Goal: Information Seeking & Learning: Learn about a topic

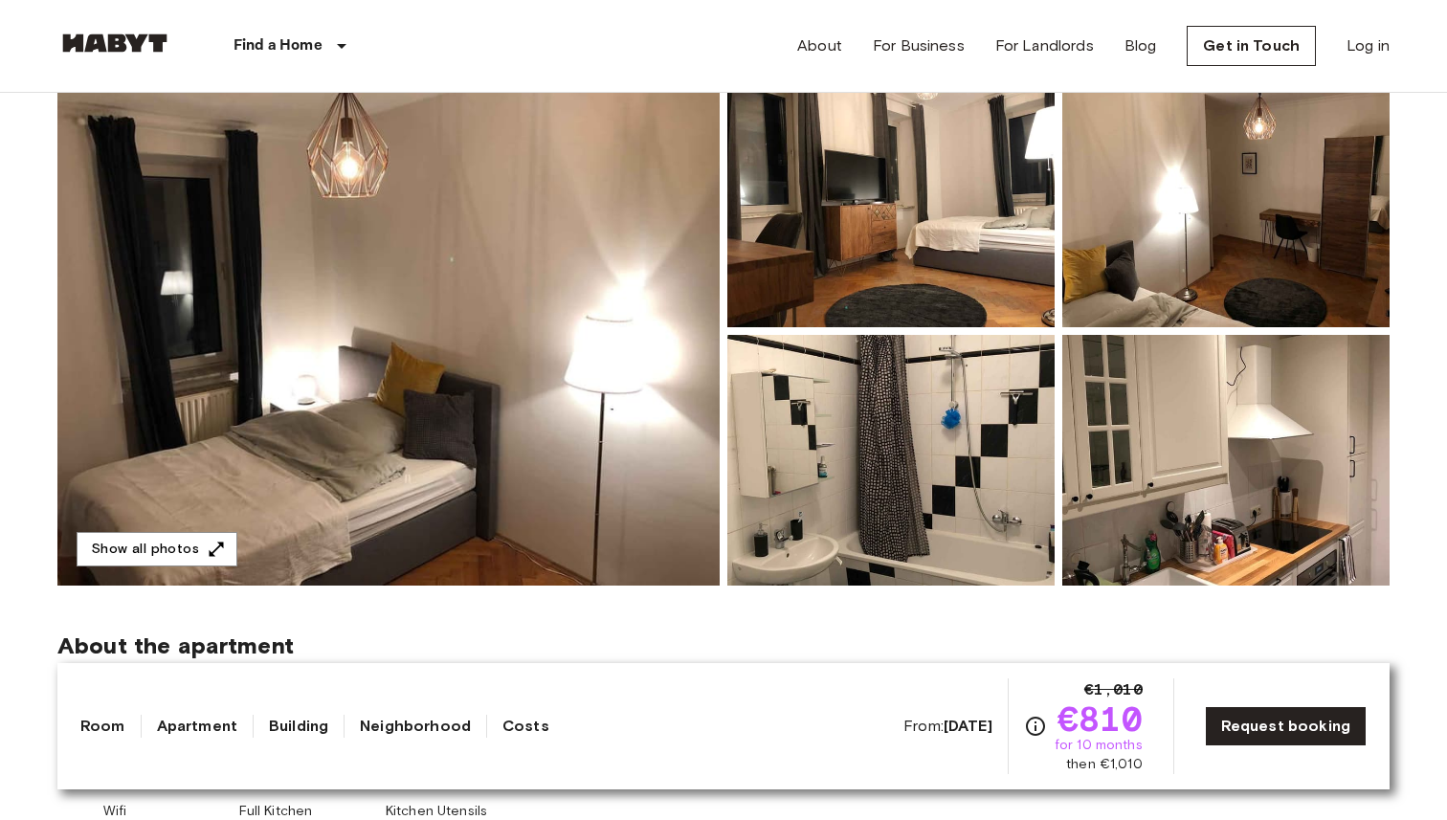
scroll to position [205, 0]
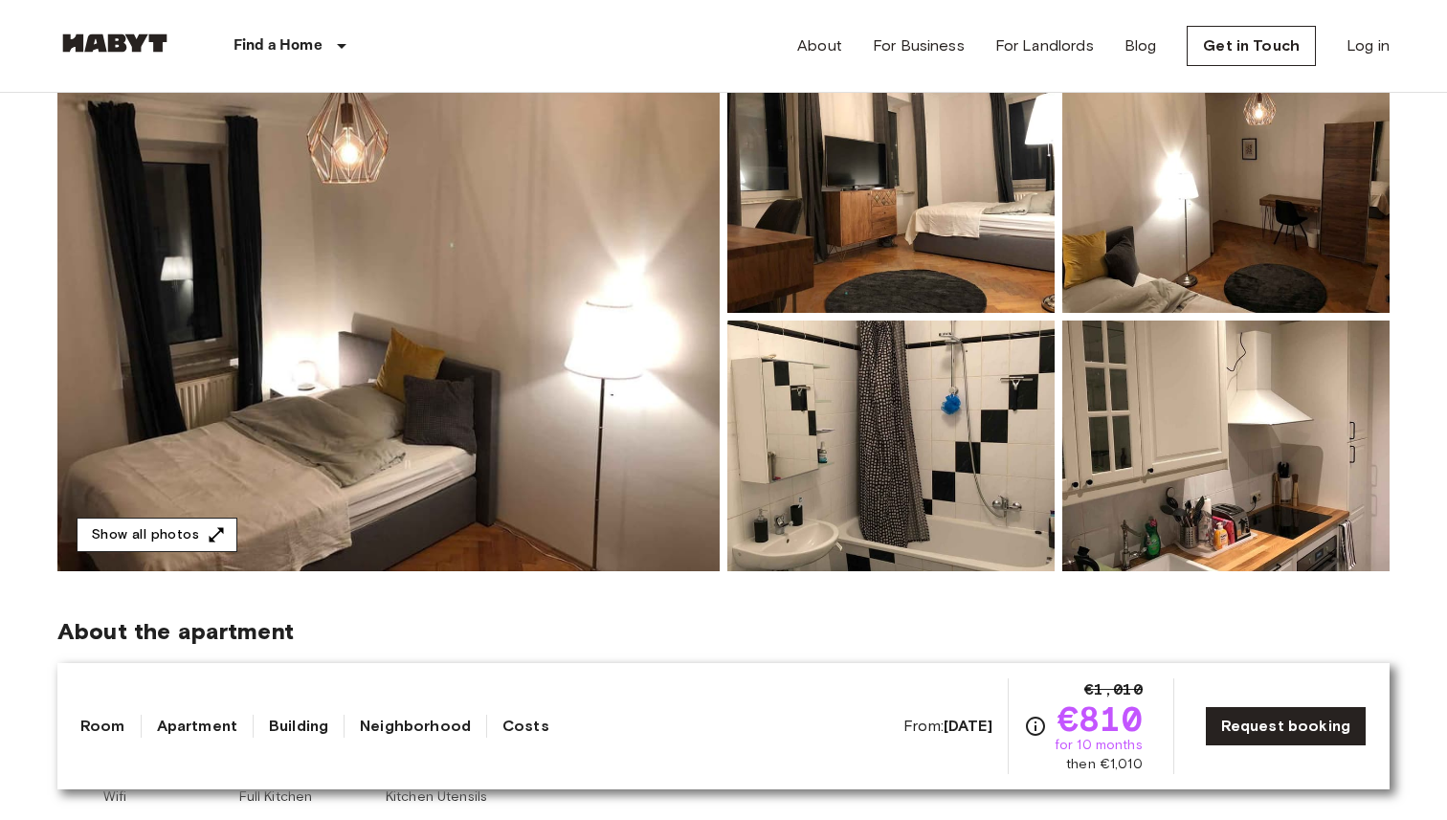
click at [186, 537] on button "Show all photos" at bounding box center [157, 535] width 161 height 35
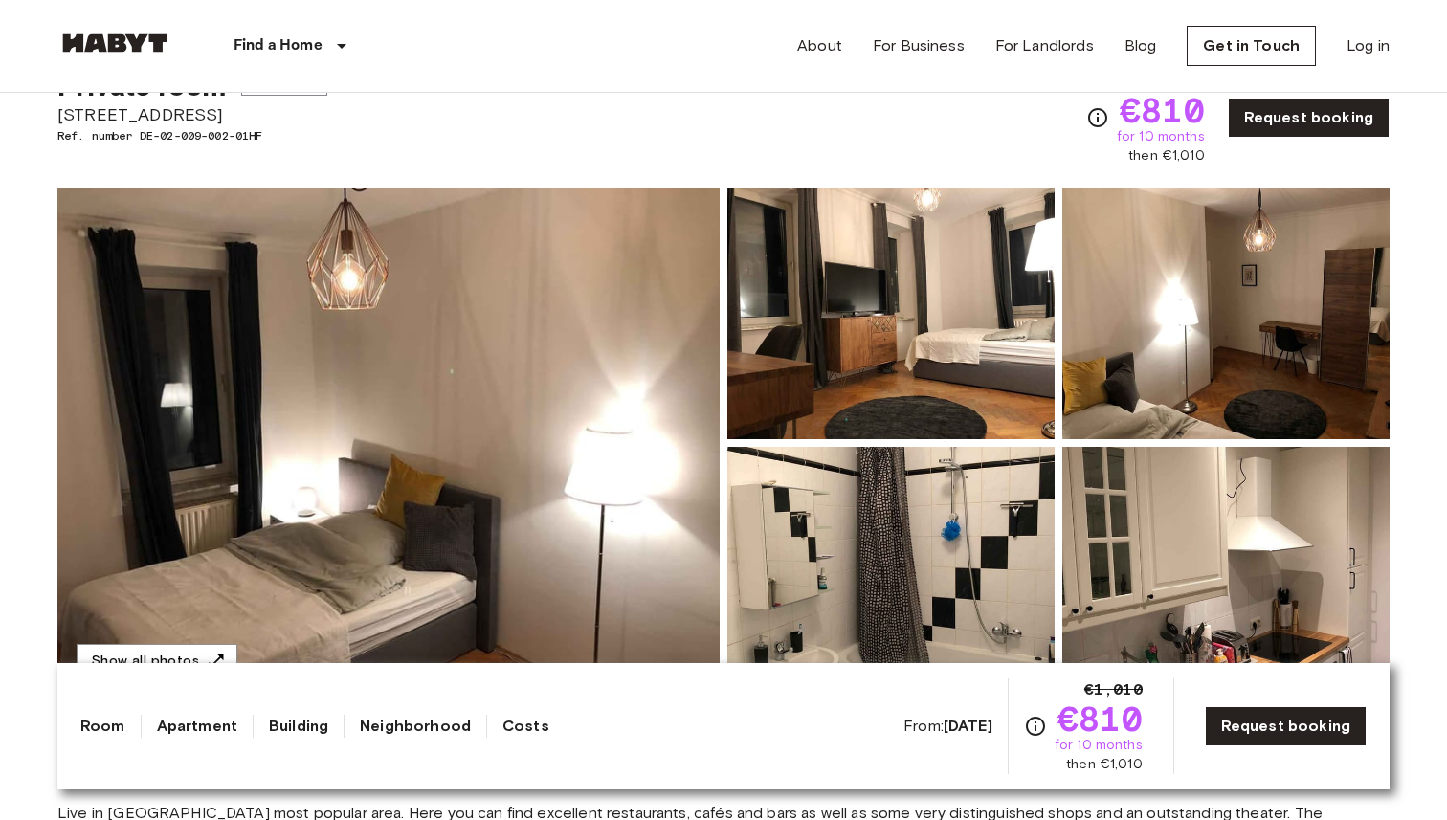
scroll to position [78, 0]
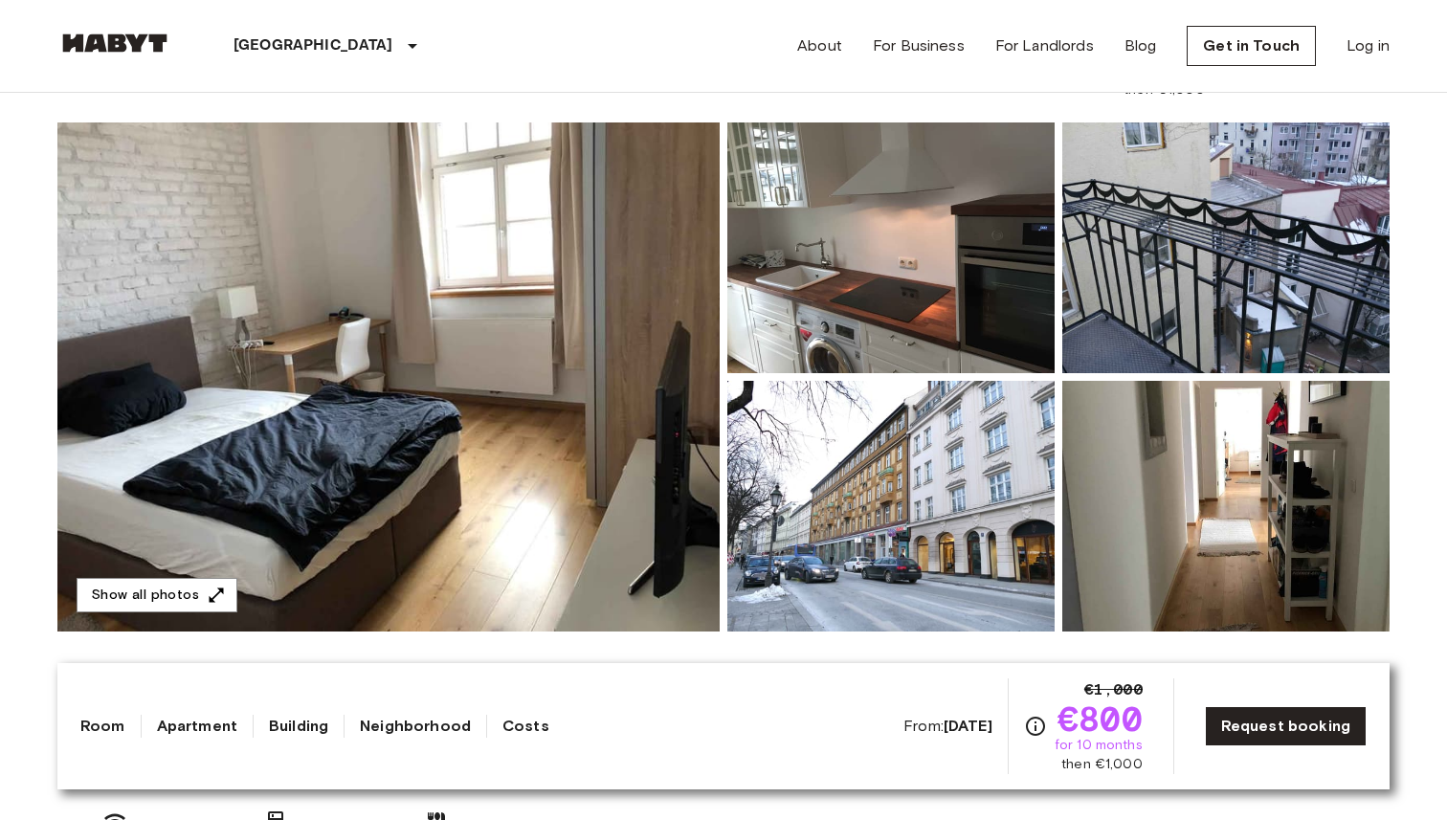
scroll to position [142, 0]
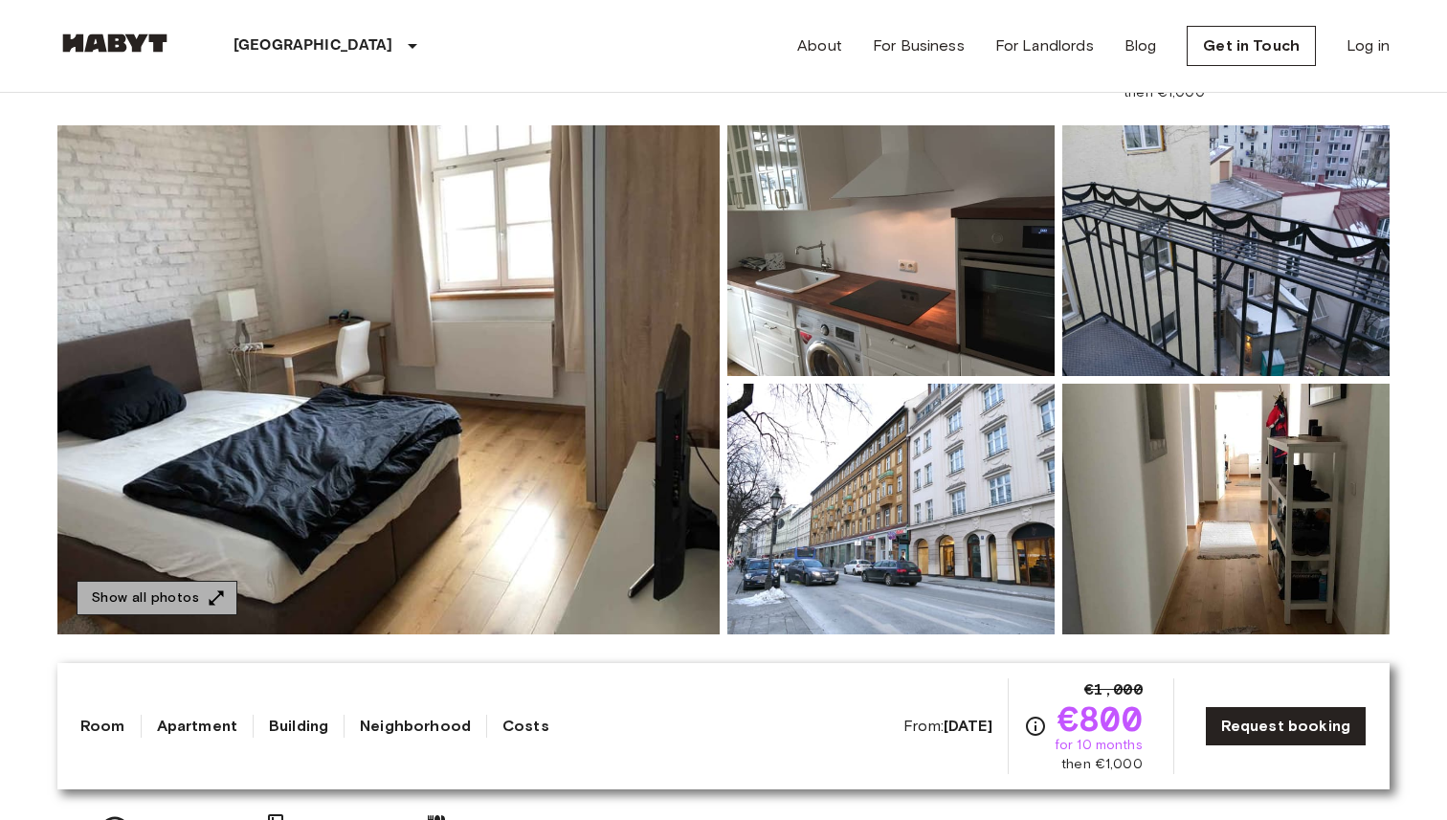
click at [207, 589] on icon "button" at bounding box center [216, 598] width 19 height 19
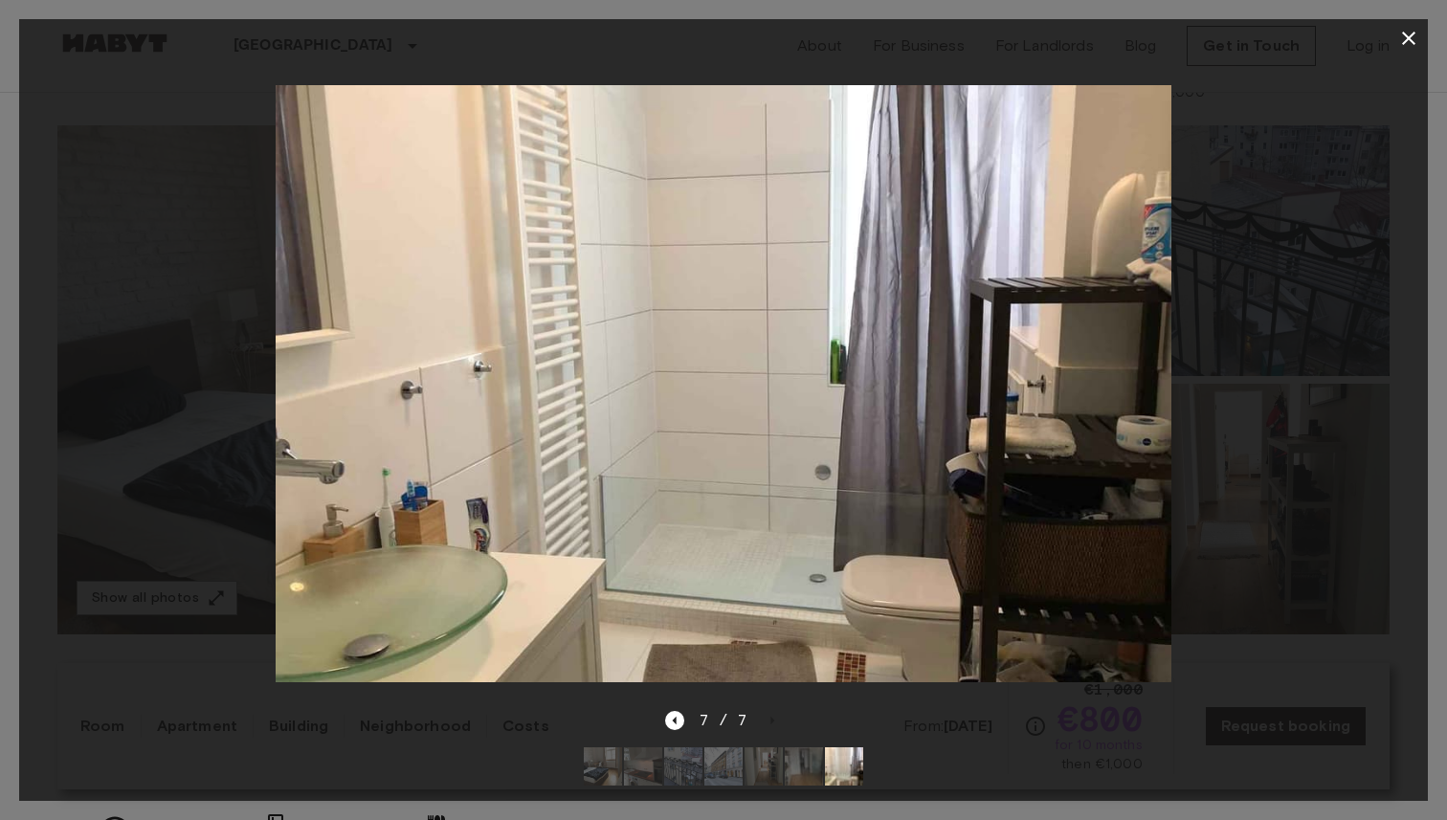
click at [1312, 116] on div at bounding box center [723, 383] width 1409 height 652
click at [1406, 37] on icon "button" at bounding box center [1408, 38] width 23 height 23
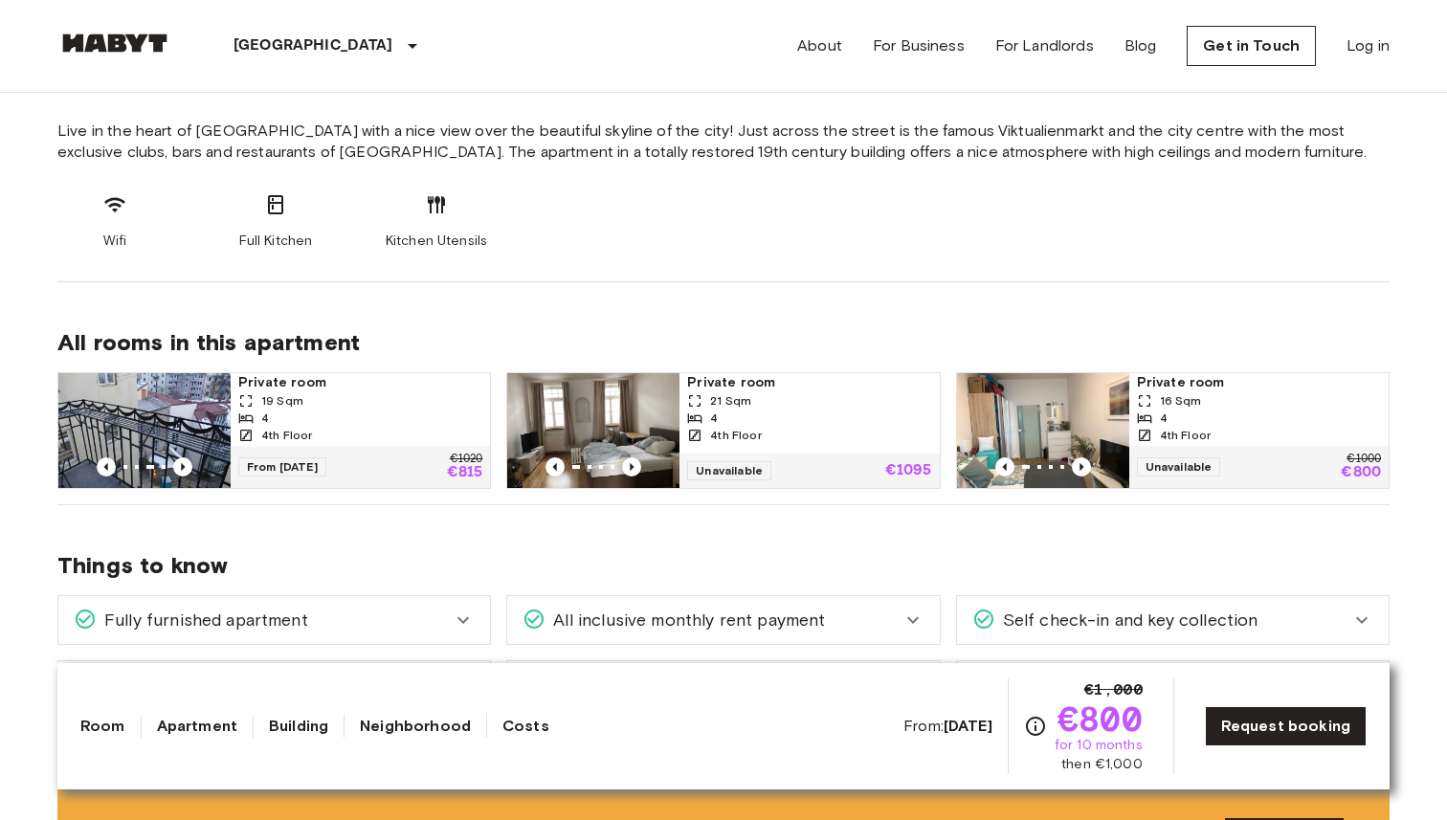
scroll to position [776, 0]
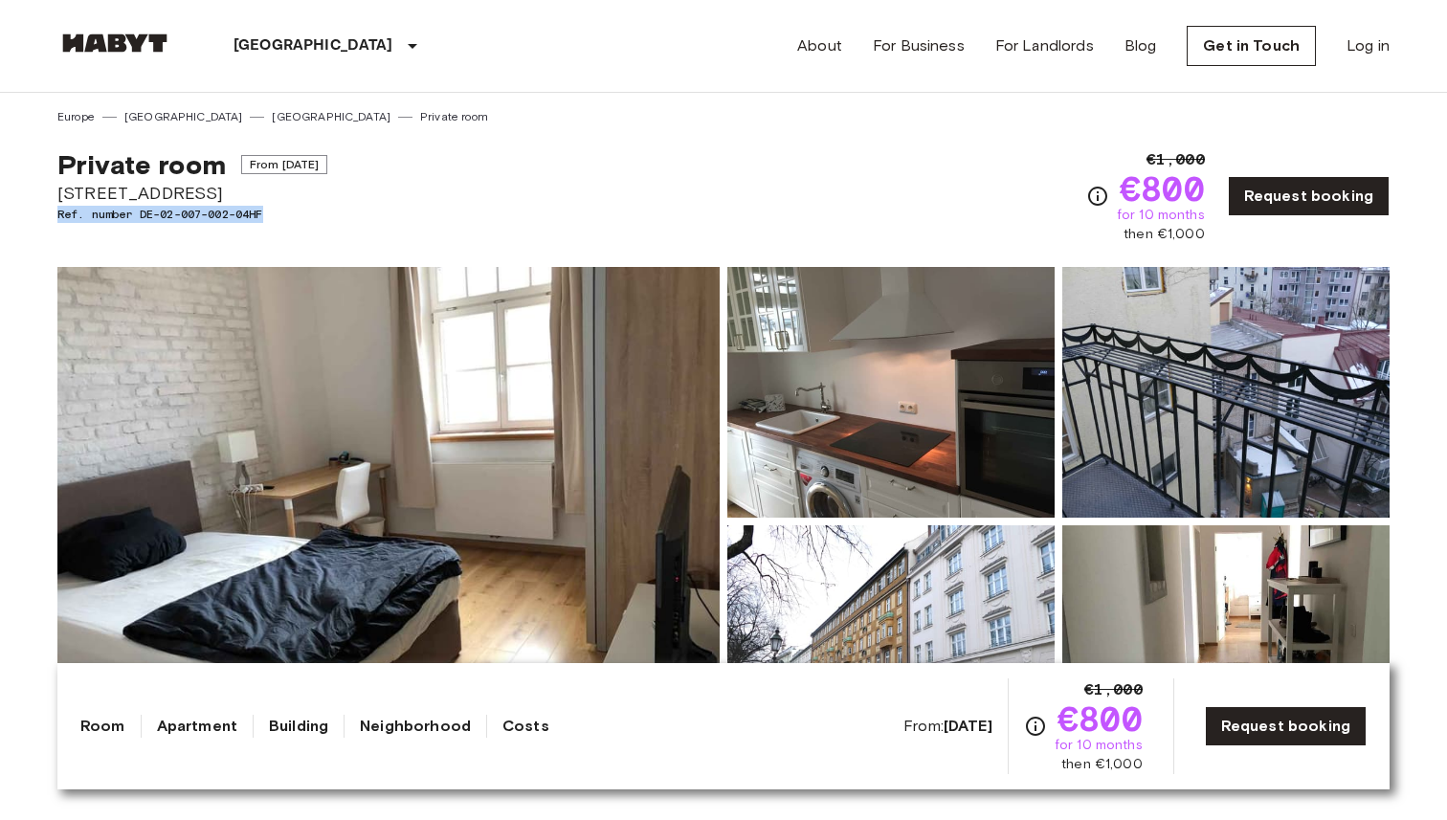
drag, startPoint x: 56, startPoint y: 213, endPoint x: 294, endPoint y: 217, distance: 237.4
copy span "Ref. number DE-02-007-002-04HF"
click at [300, 215] on span "Ref. number DE-02-007-002-04HF" at bounding box center [192, 214] width 270 height 17
drag, startPoint x: 54, startPoint y: 190, endPoint x: 236, endPoint y: 191, distance: 182.8
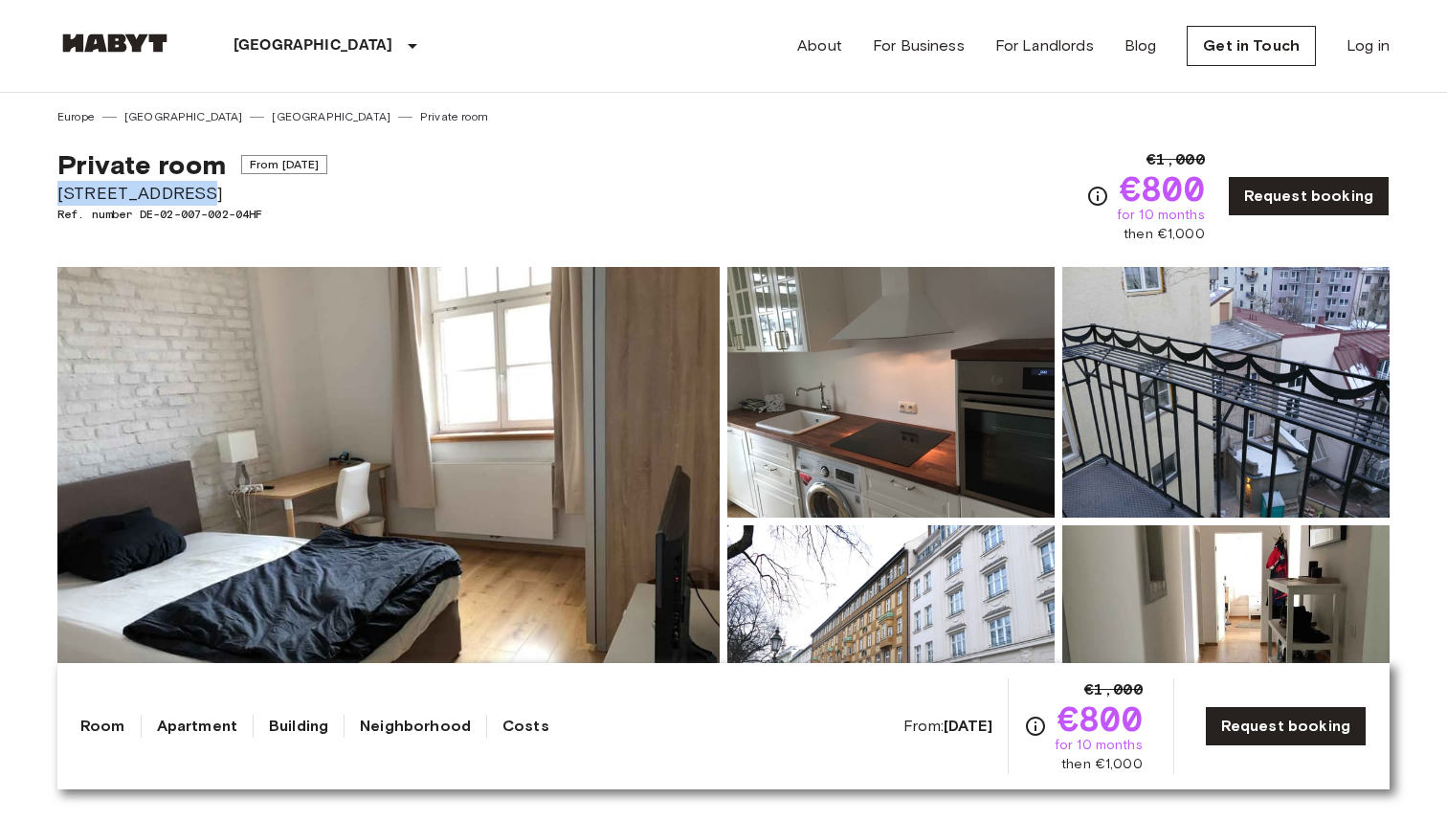
copy span "Frauenstraße 10"
click at [236, 191] on span "Frauenstraße 10" at bounding box center [192, 193] width 270 height 25
drag, startPoint x: 52, startPoint y: 189, endPoint x: 224, endPoint y: 189, distance: 172.3
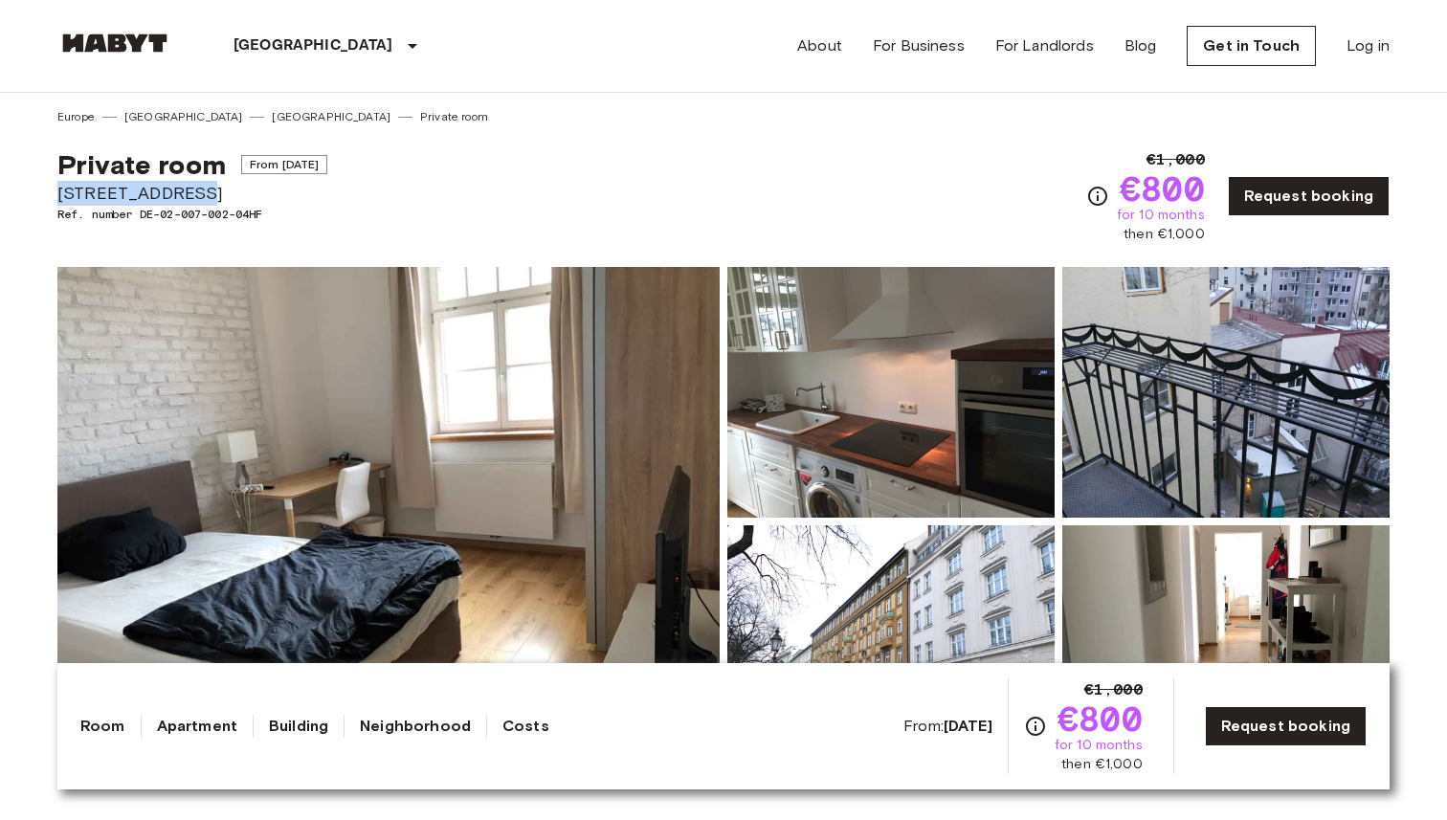
copy span "Frauenstraße 10"
click at [224, 189] on span "Frauenstraße 10" at bounding box center [192, 193] width 270 height 25
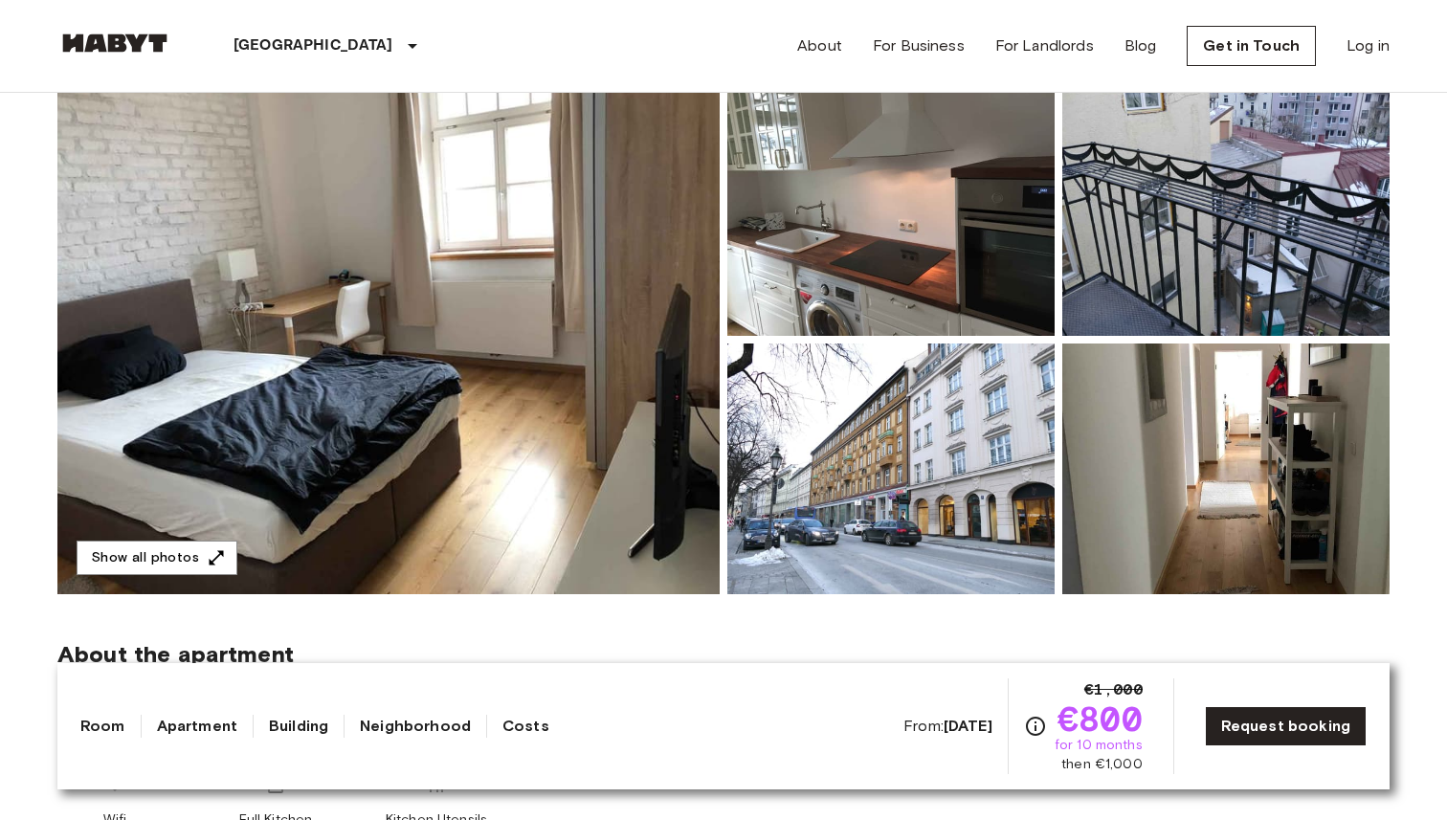
scroll to position [52, 0]
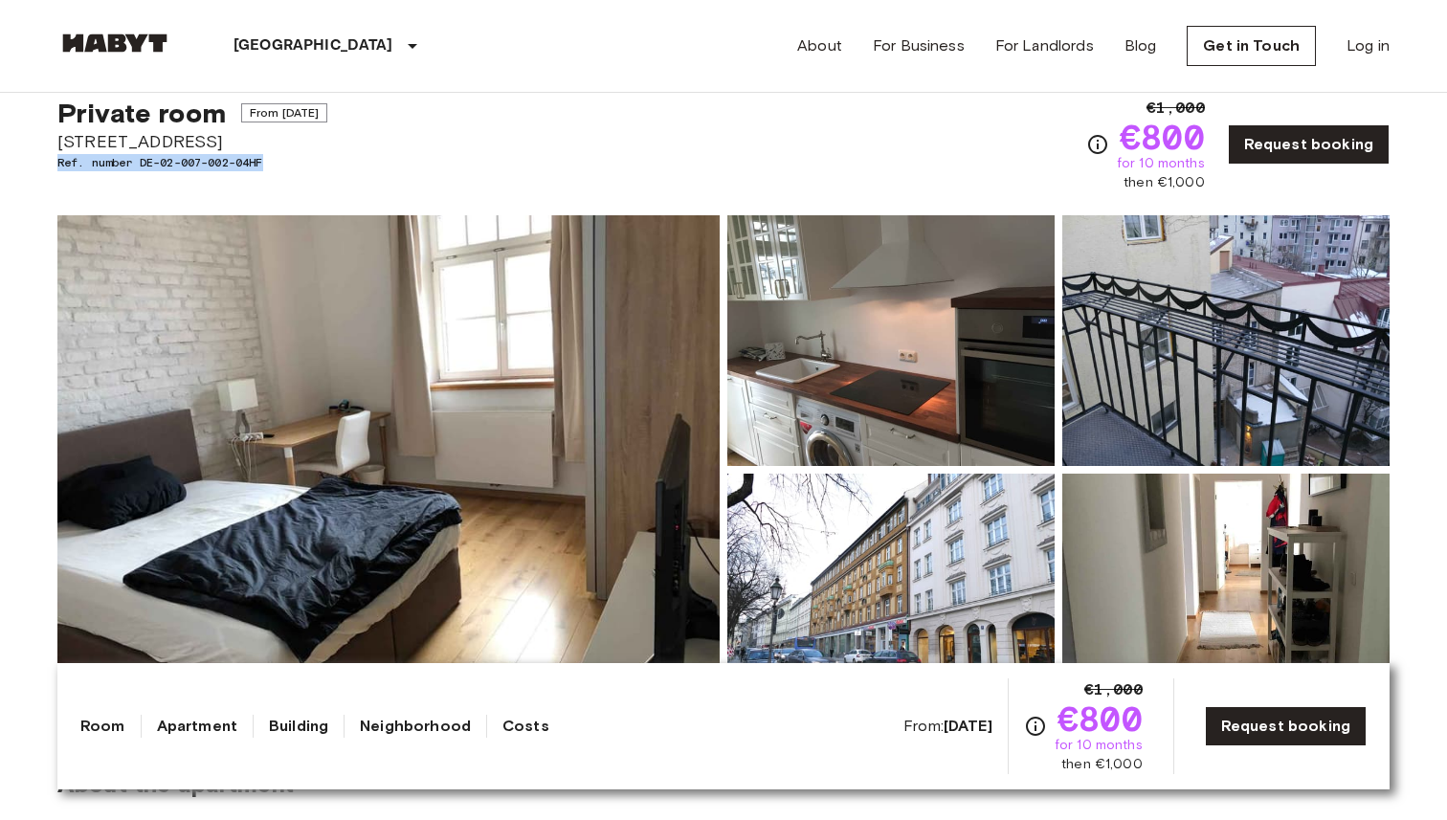
drag, startPoint x: 48, startPoint y: 163, endPoint x: 288, endPoint y: 167, distance: 240.2
copy span "Ref. number DE-02-007-002-04HF"
click at [291, 167] on span "Ref. number DE-02-007-002-04HF" at bounding box center [192, 162] width 270 height 17
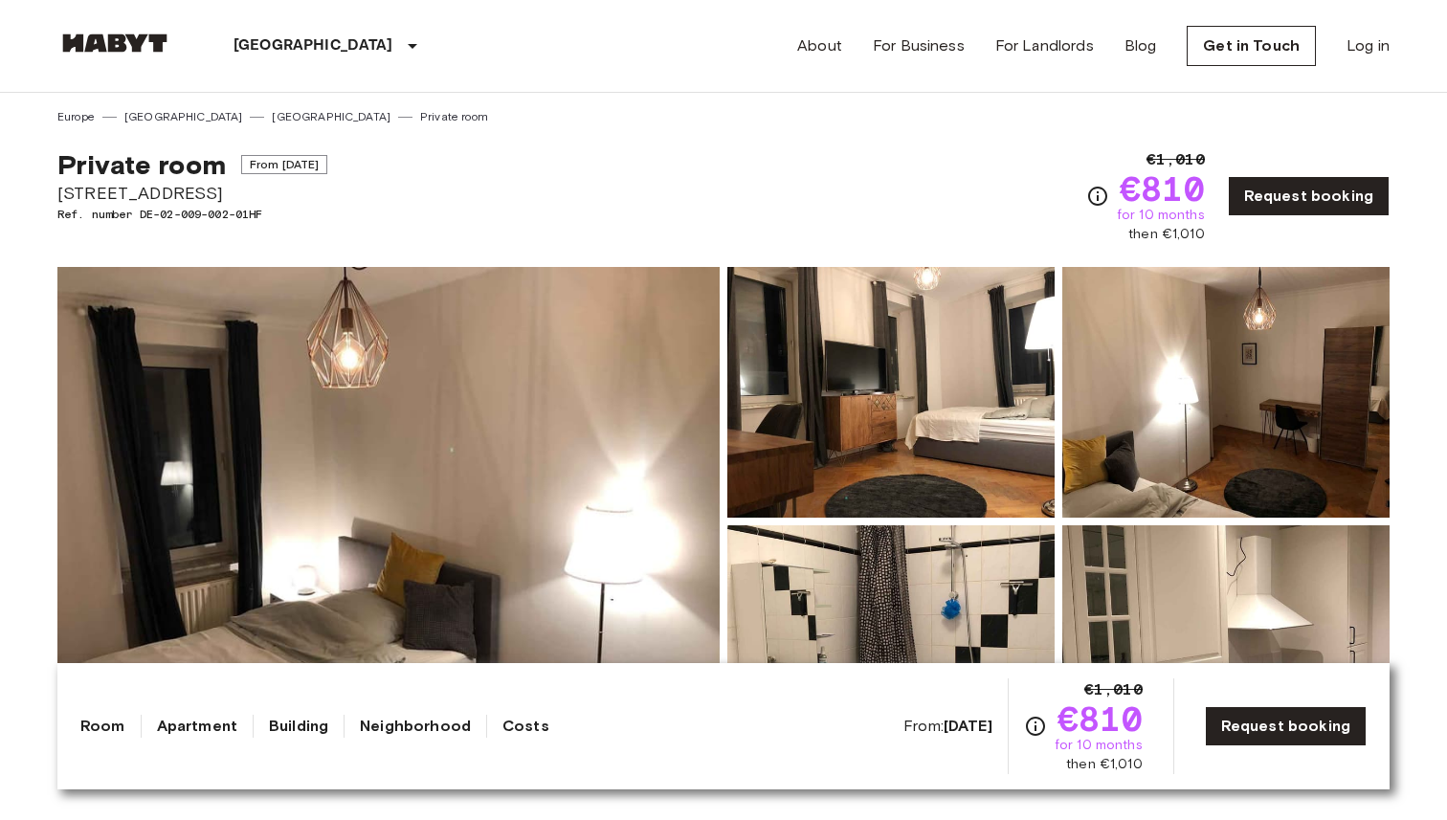
drag, startPoint x: 45, startPoint y: 190, endPoint x: 237, endPoint y: 189, distance: 192.4
copy span "[STREET_ADDRESS]"
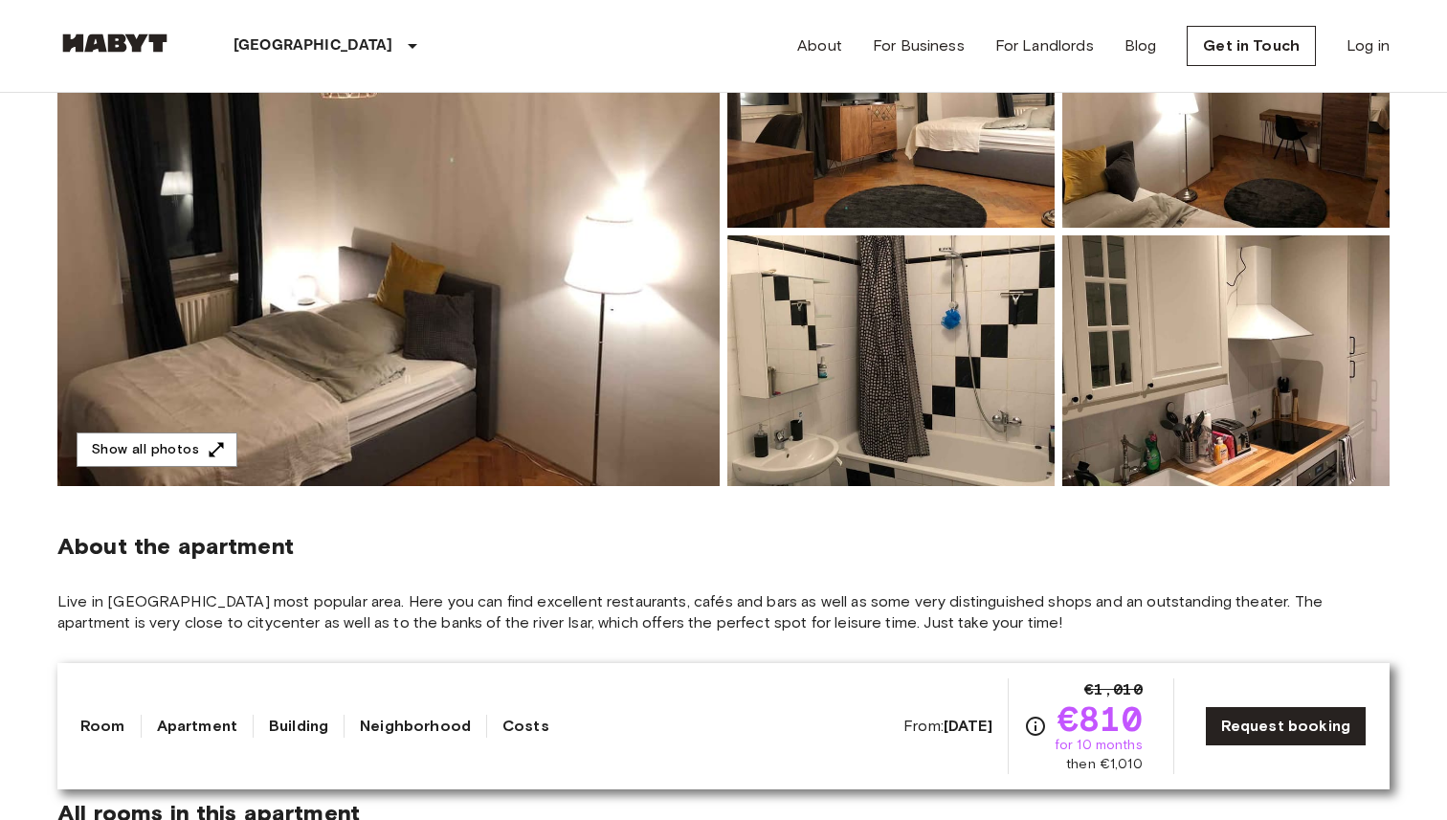
scroll to position [300, 0]
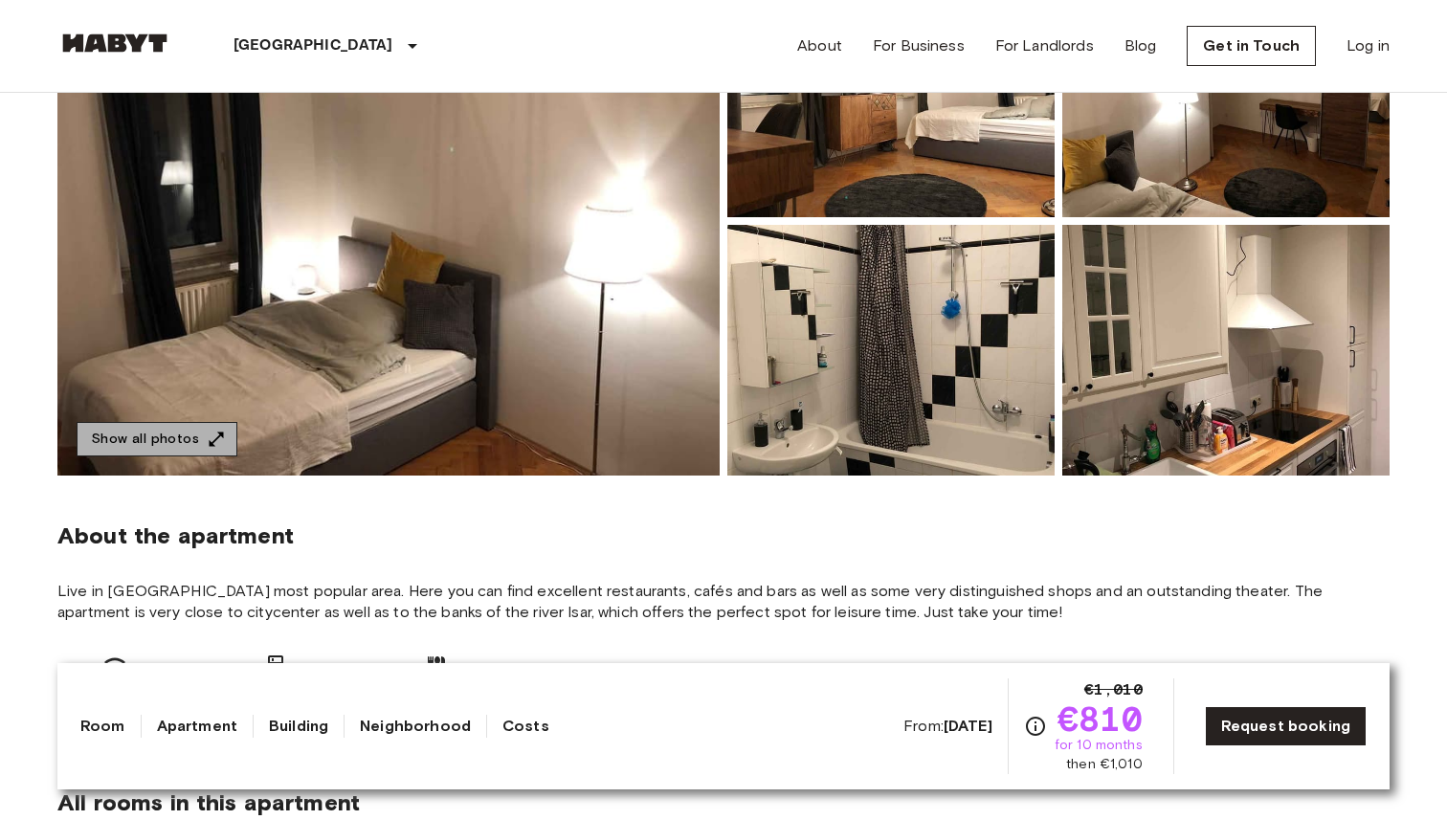
click at [207, 432] on icon "button" at bounding box center [216, 439] width 19 height 19
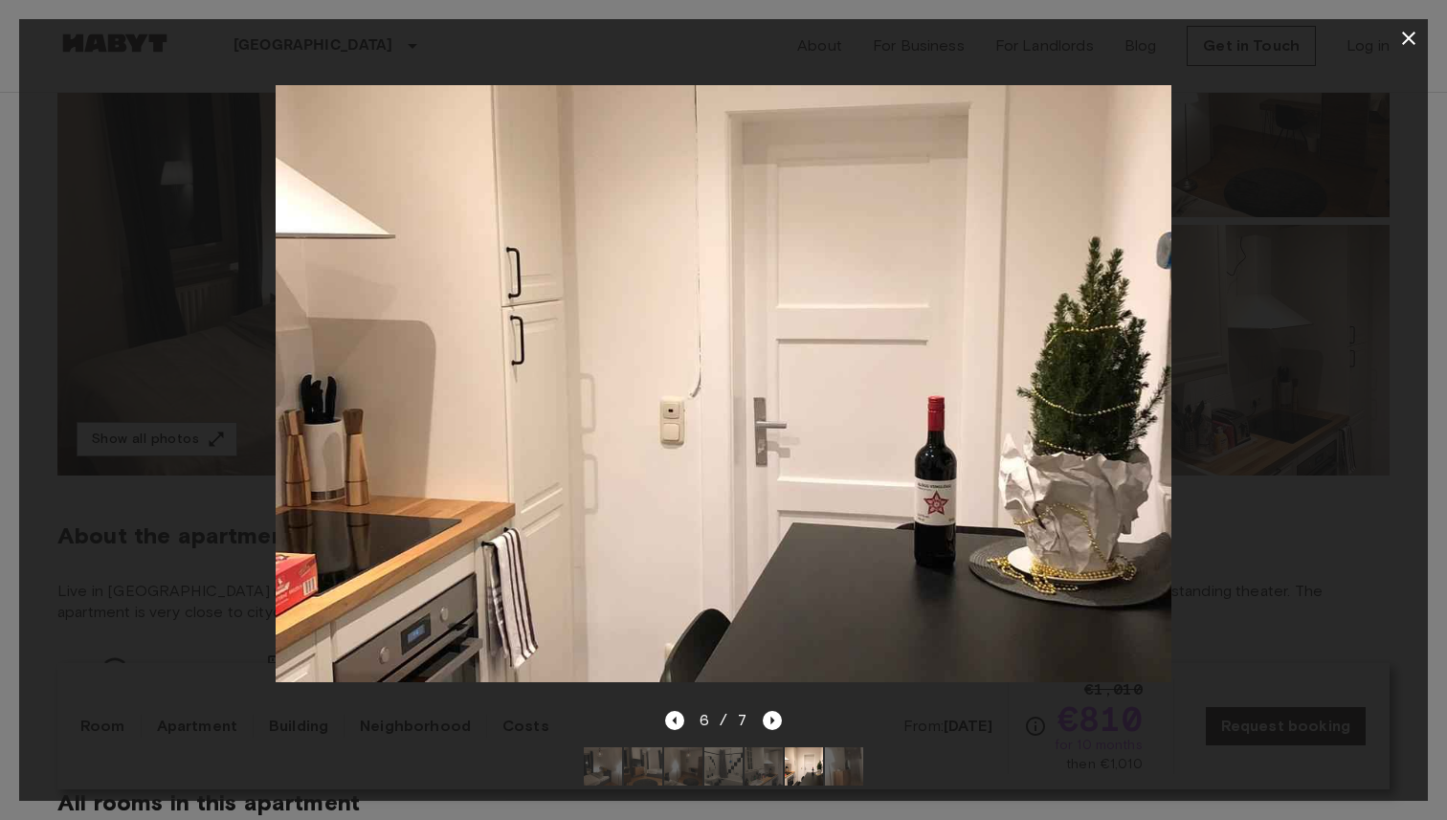
click at [1409, 45] on icon "button" at bounding box center [1408, 38] width 23 height 23
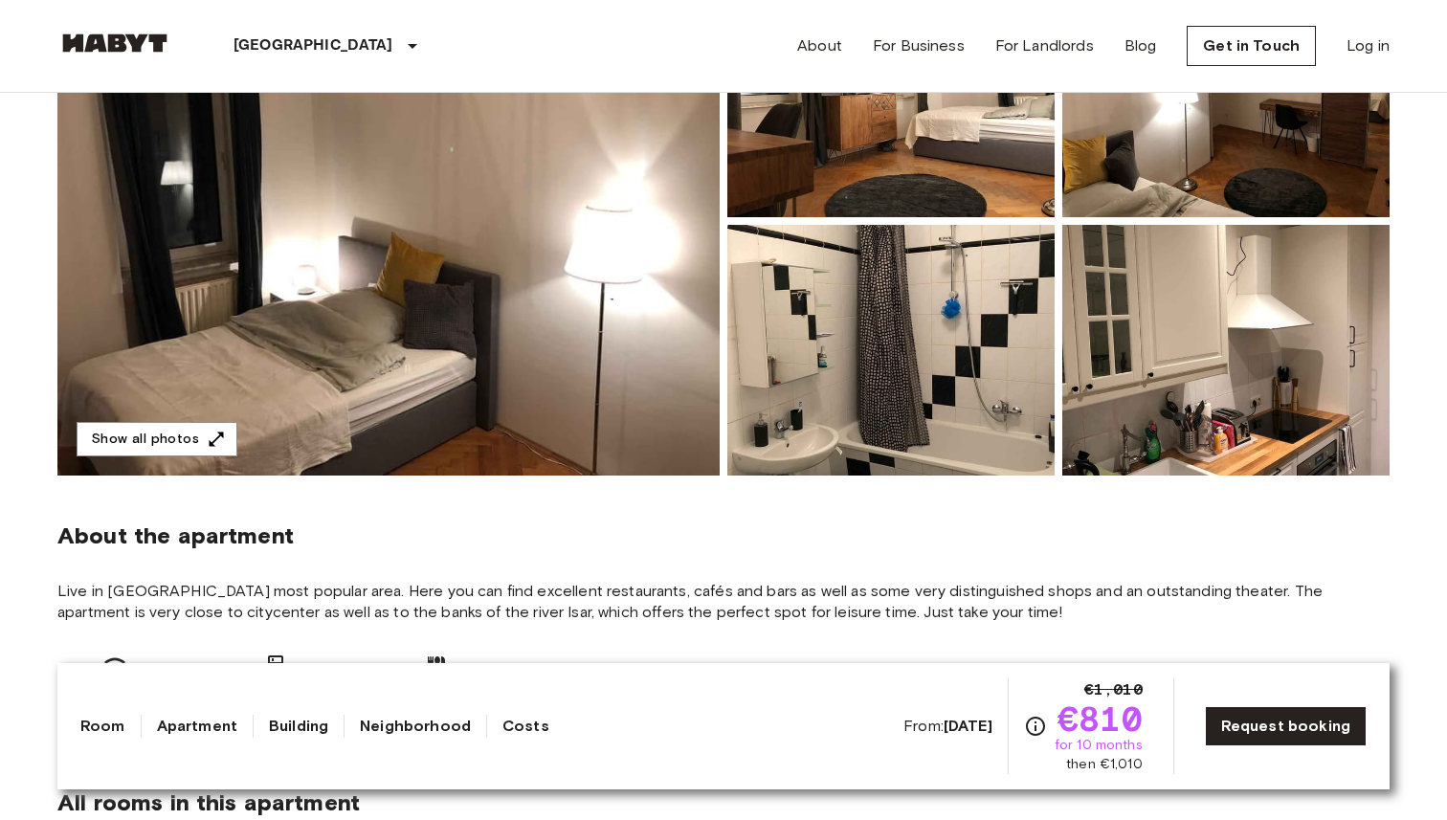
scroll to position [0, 0]
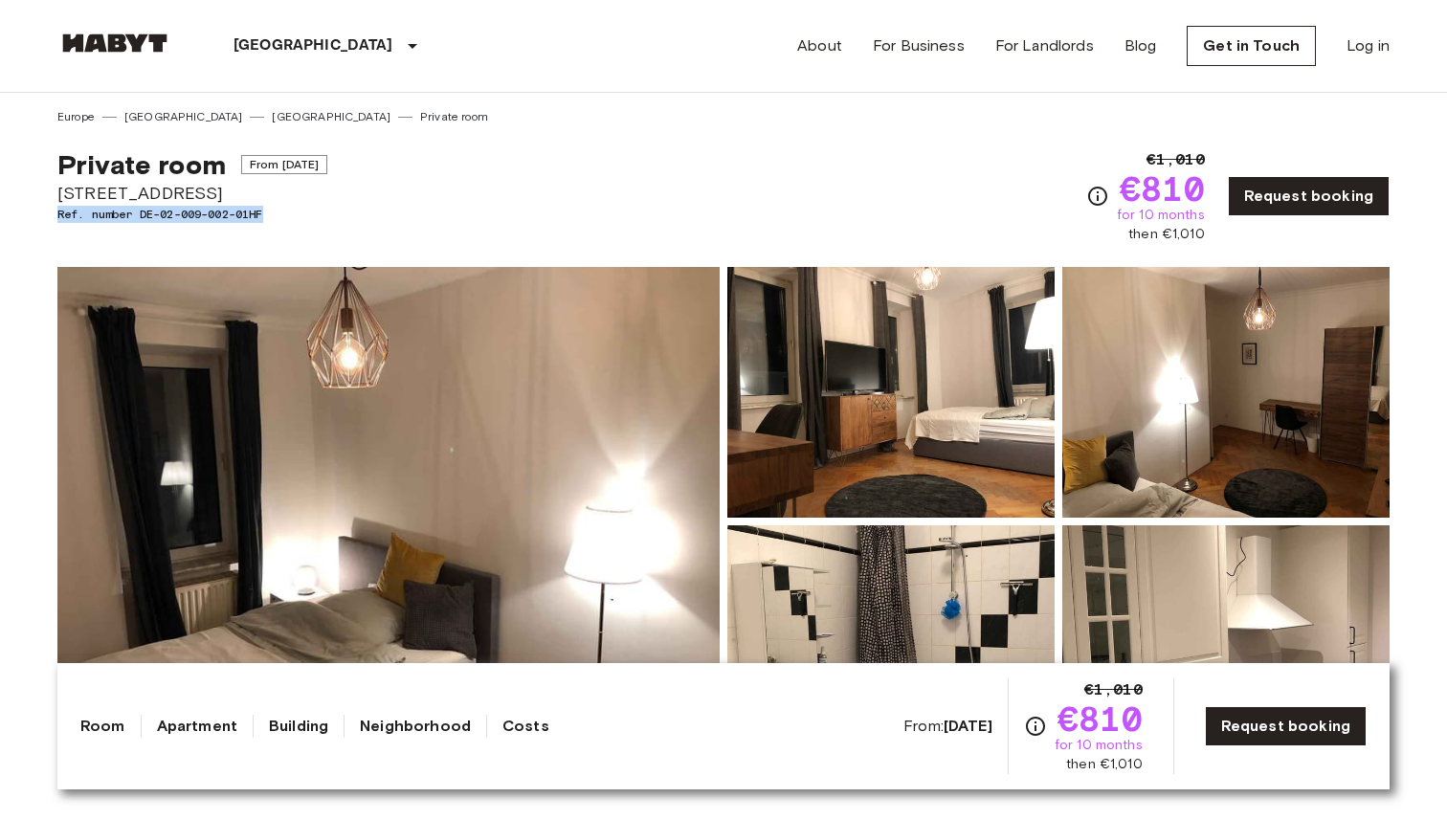
drag, startPoint x: 49, startPoint y: 212, endPoint x: 287, endPoint y: 215, distance: 238.3
copy span "Ref. number DE-02-009-002-01HF"
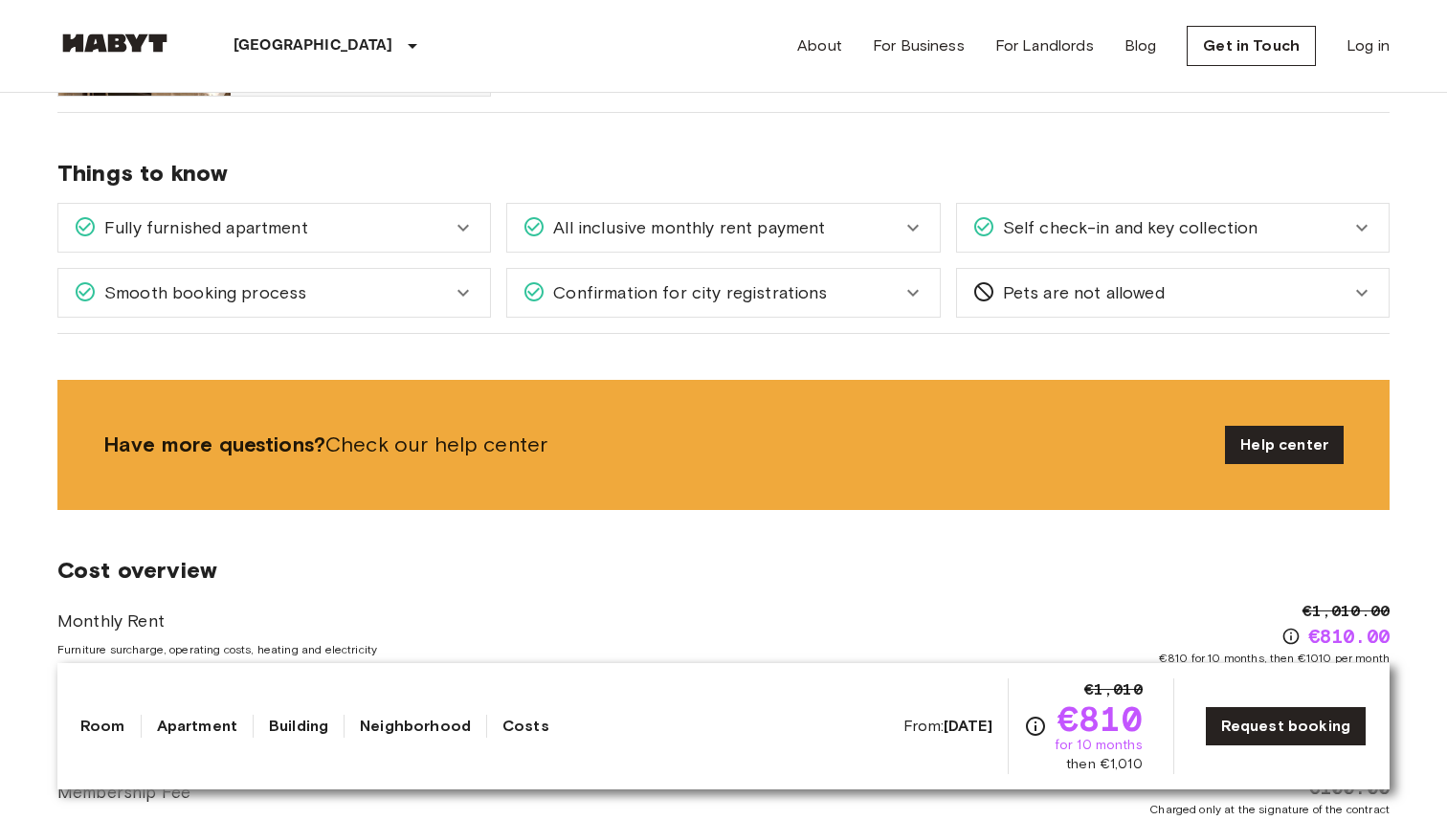
scroll to position [1291, 0]
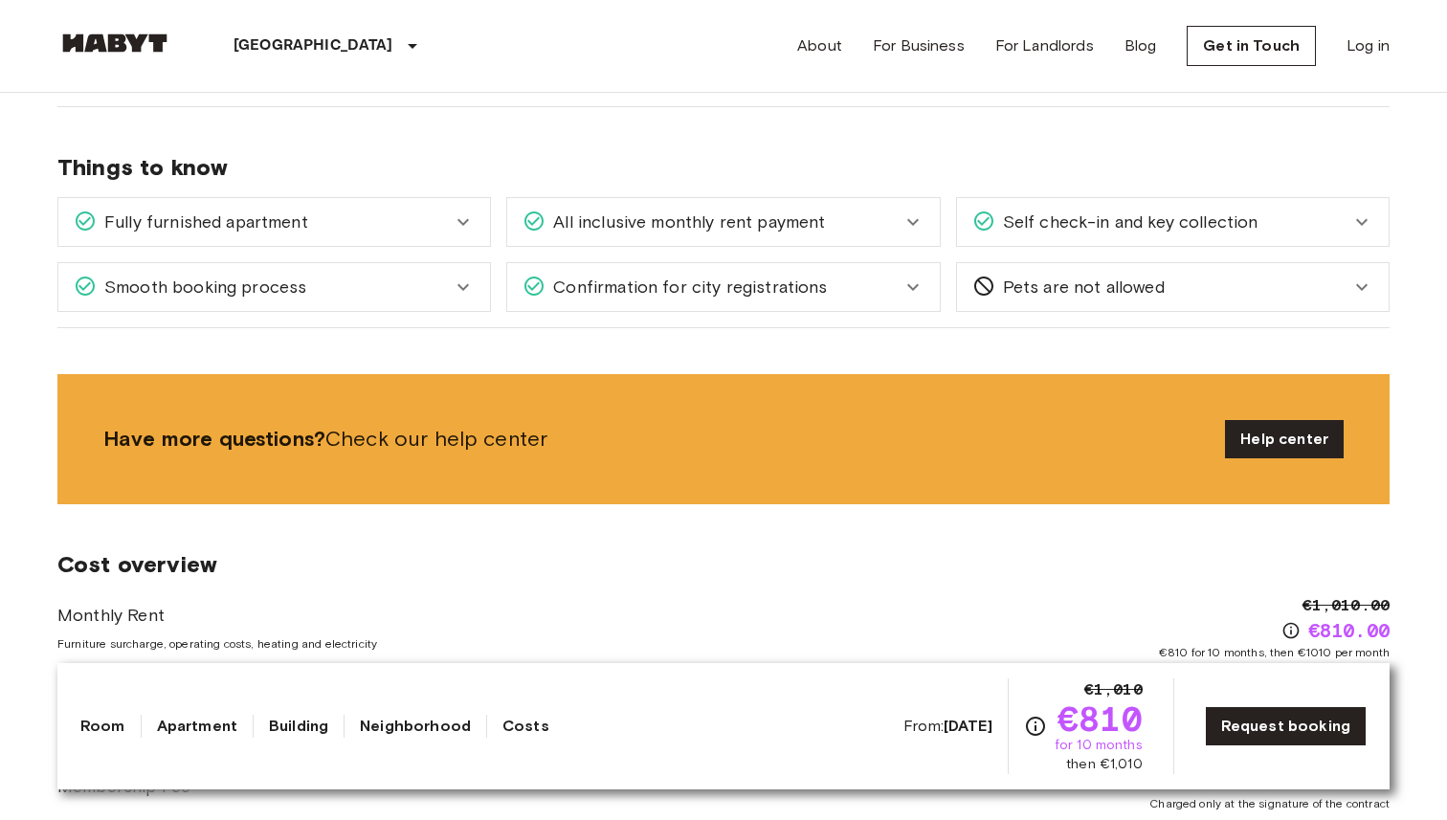
click at [372, 219] on div "Fully furnished apartment" at bounding box center [263, 222] width 378 height 25
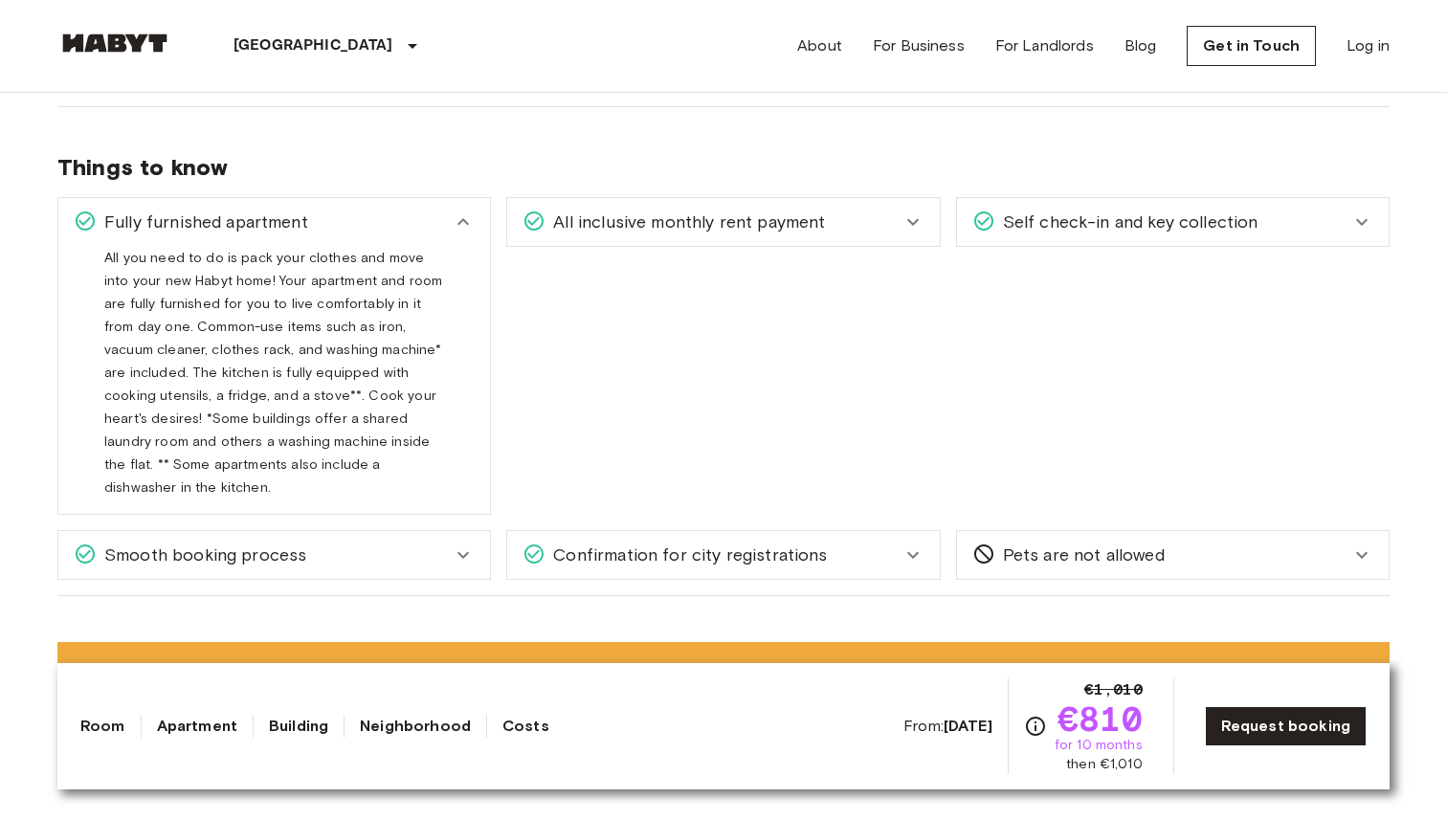
click at [372, 219] on div "Fully furnished apartment" at bounding box center [263, 222] width 378 height 25
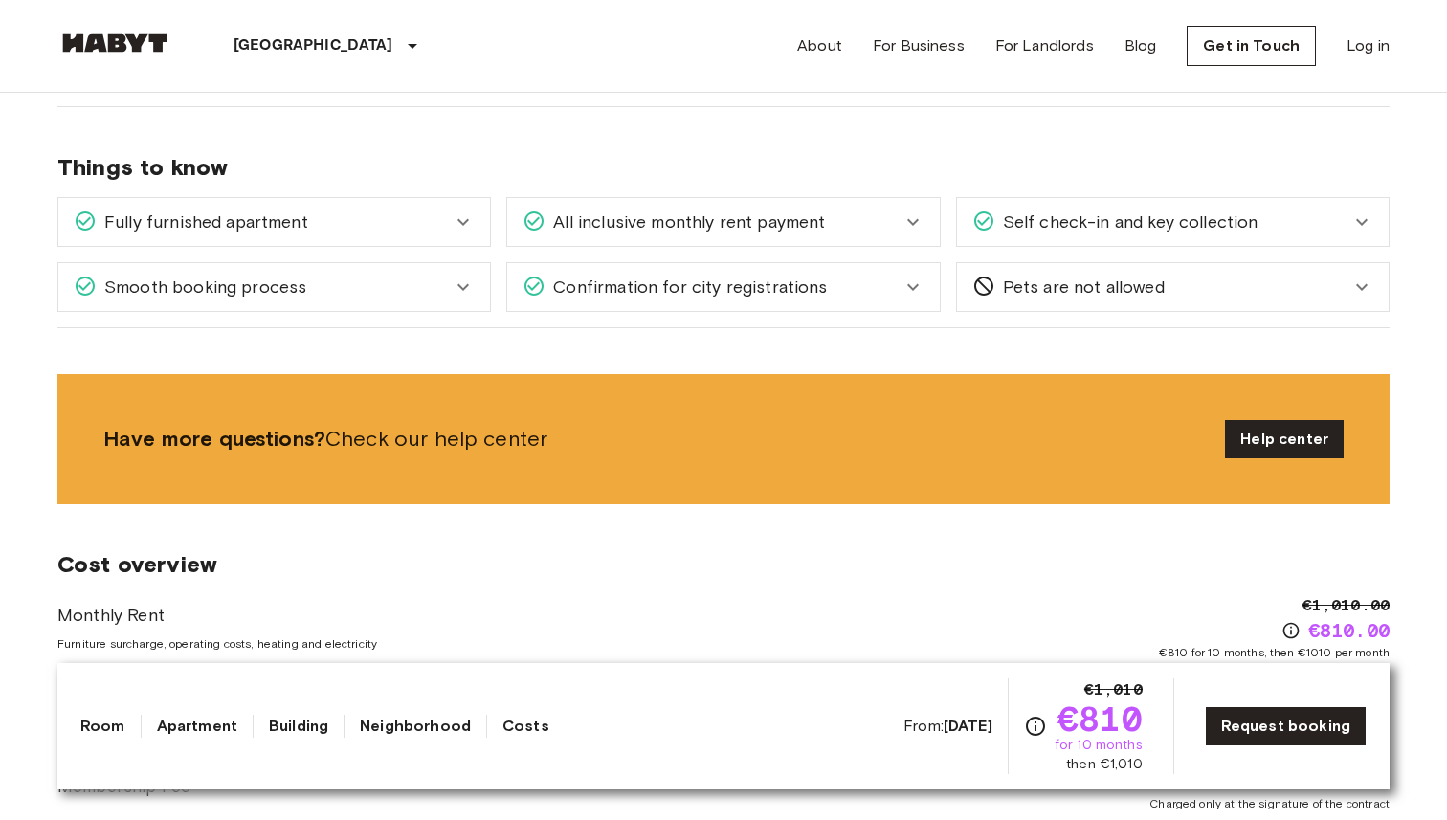
click at [373, 219] on div "Fully furnished apartment" at bounding box center [263, 222] width 378 height 25
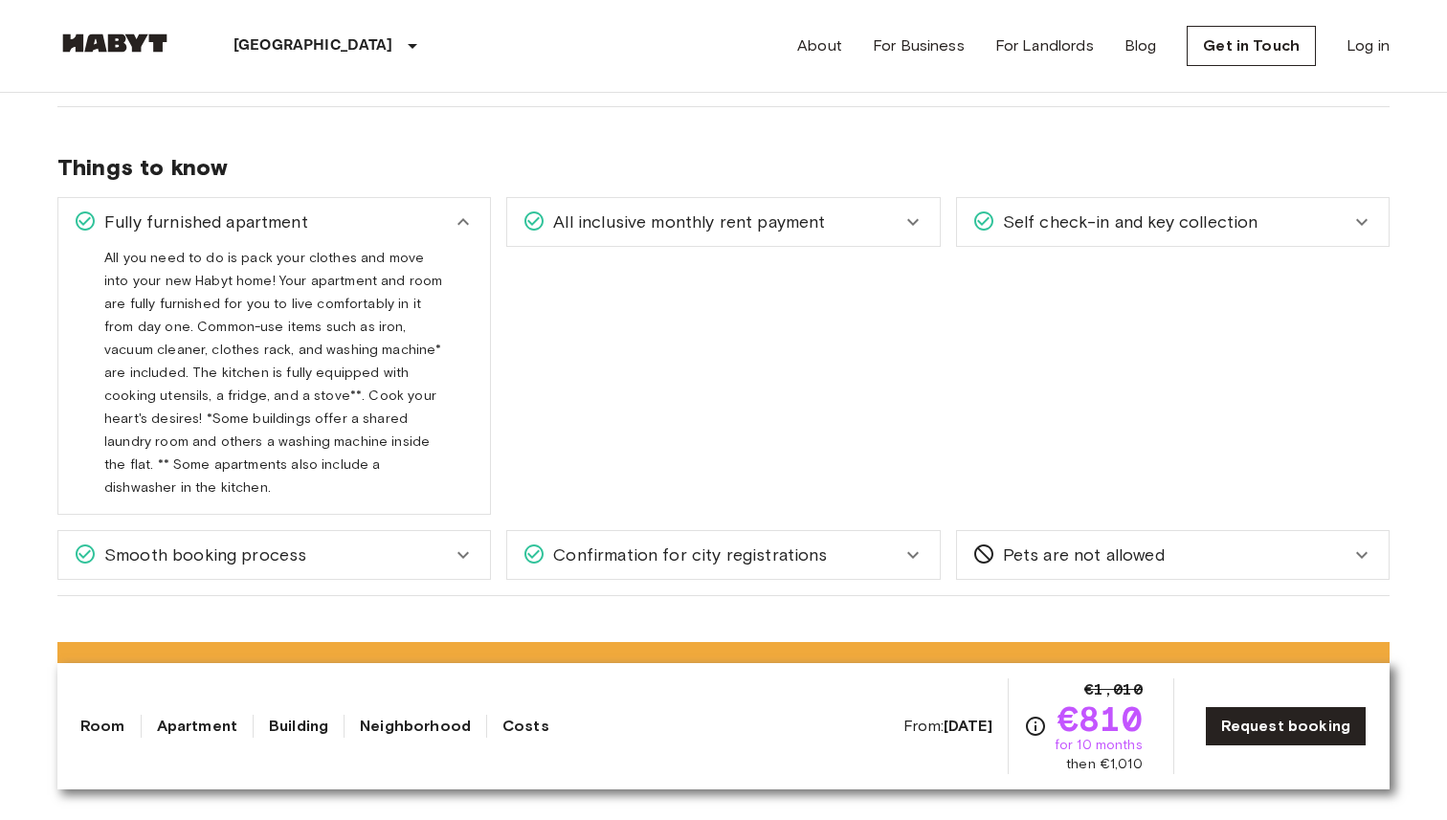
click at [373, 219] on div "Fully furnished apartment" at bounding box center [263, 222] width 378 height 25
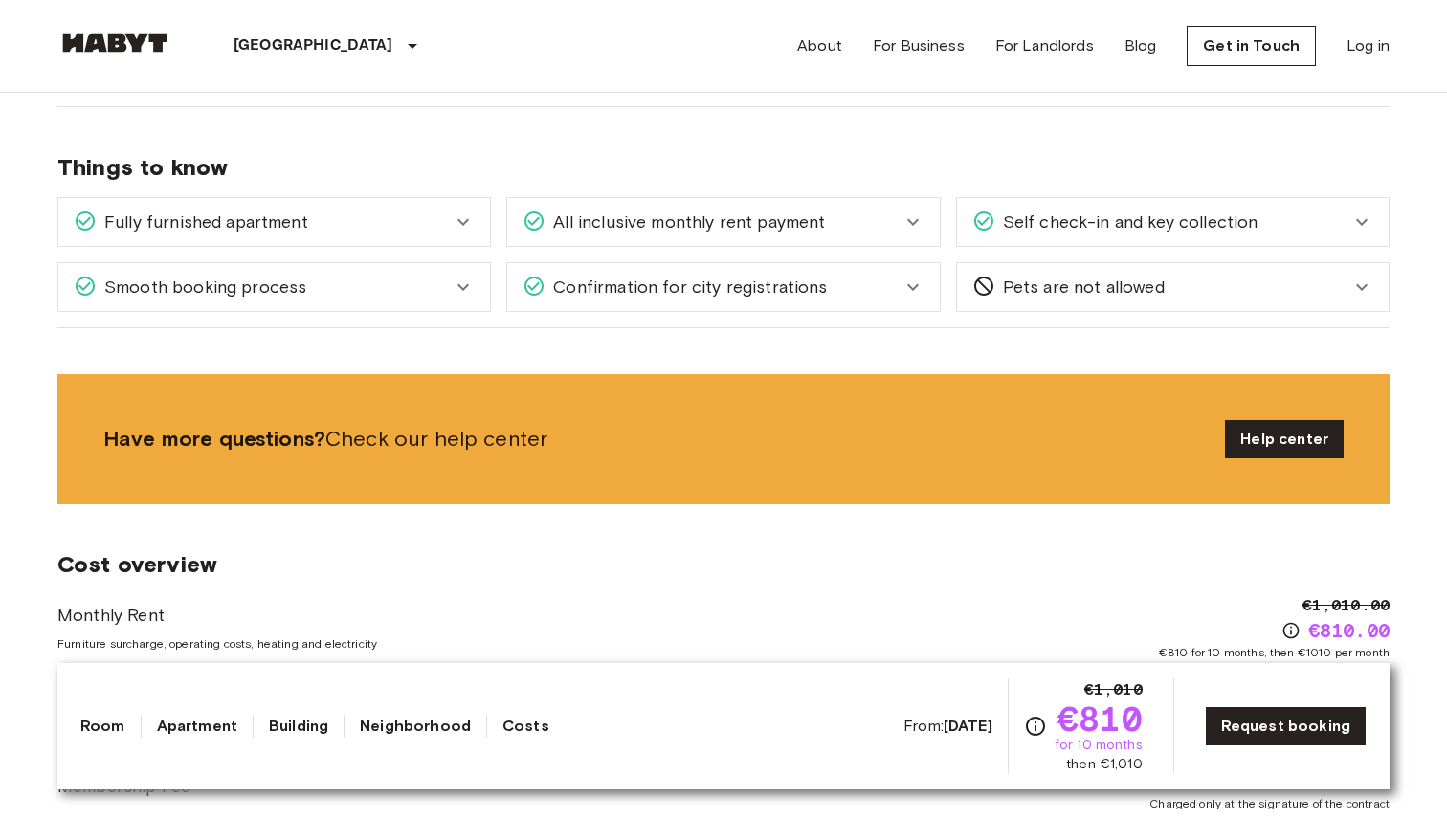
click at [595, 233] on span "All inclusive monthly rent payment" at bounding box center [684, 222] width 279 height 25
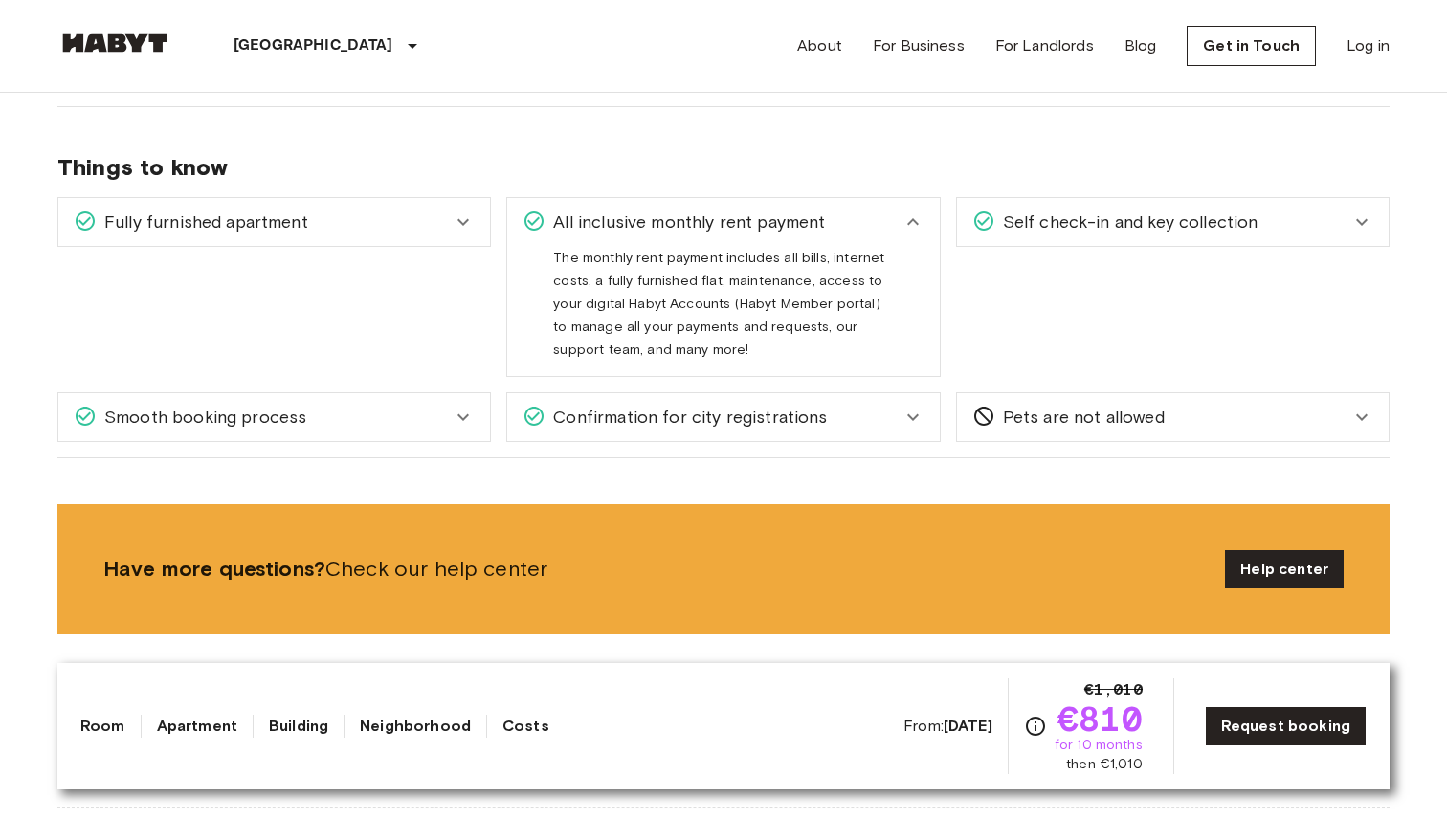
click at [613, 225] on span "All inclusive monthly rent payment" at bounding box center [684, 222] width 279 height 25
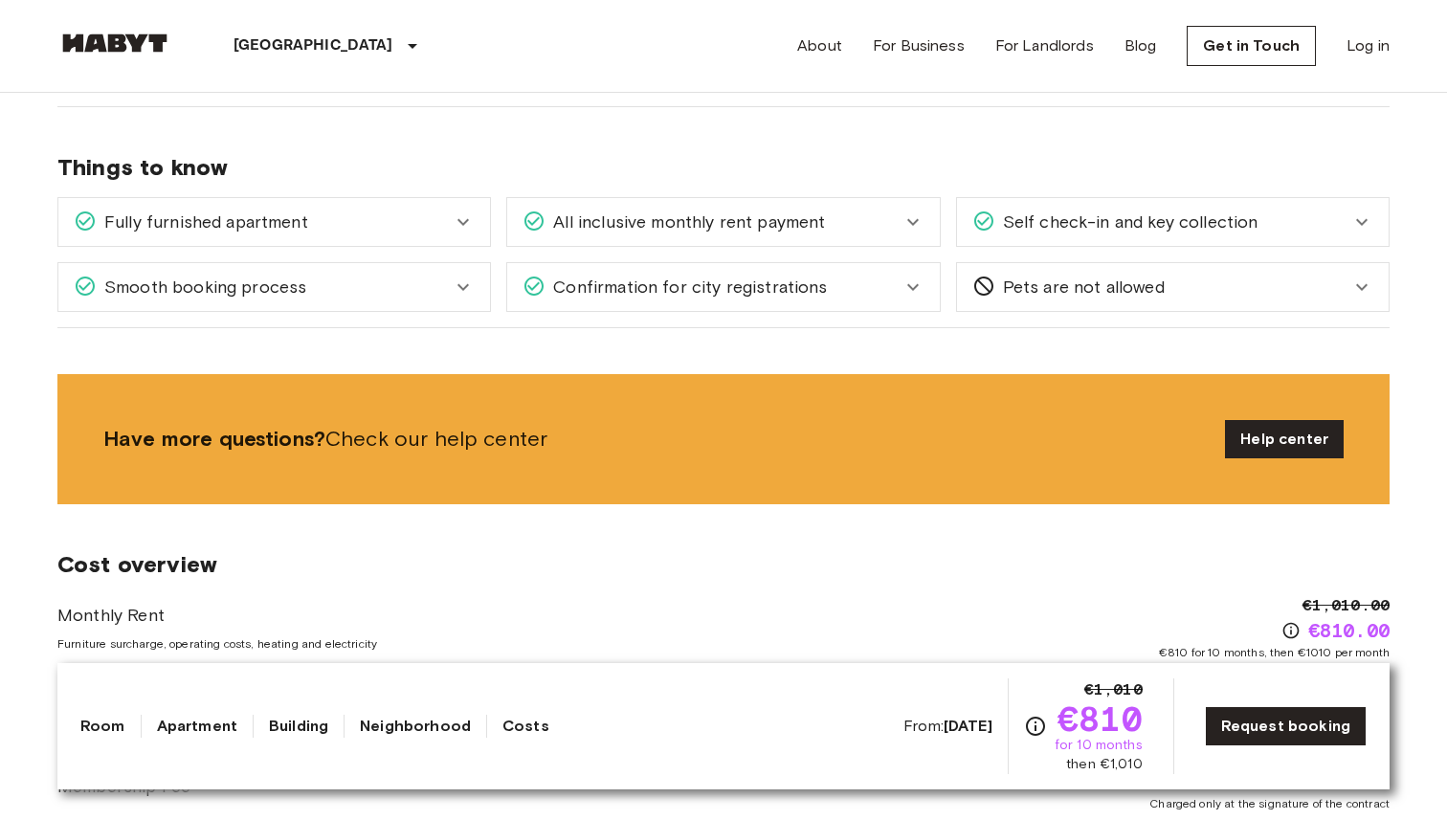
click at [615, 225] on span "All inclusive monthly rent payment" at bounding box center [684, 222] width 279 height 25
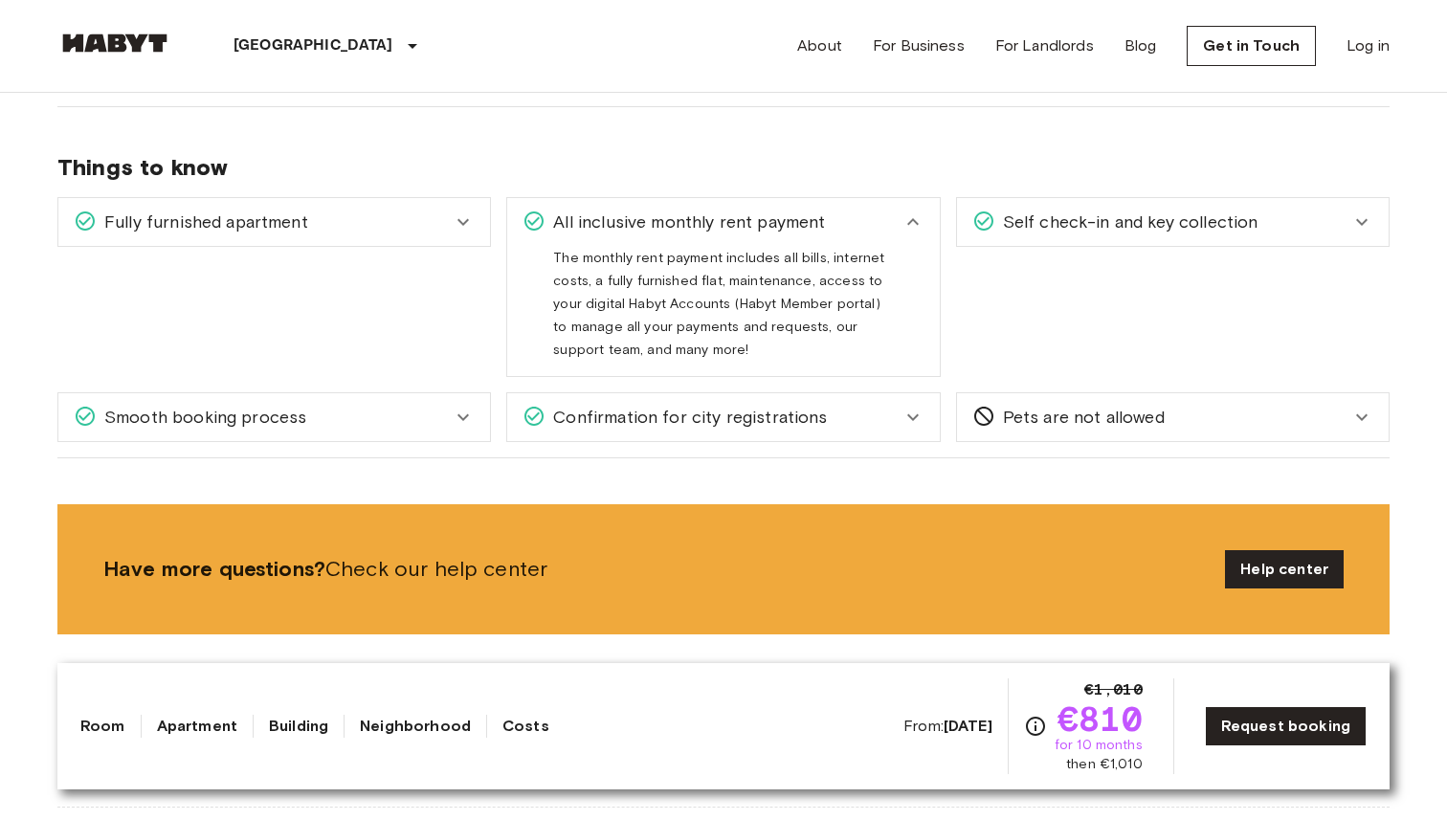
click at [639, 221] on span "All inclusive monthly rent payment" at bounding box center [684, 222] width 279 height 25
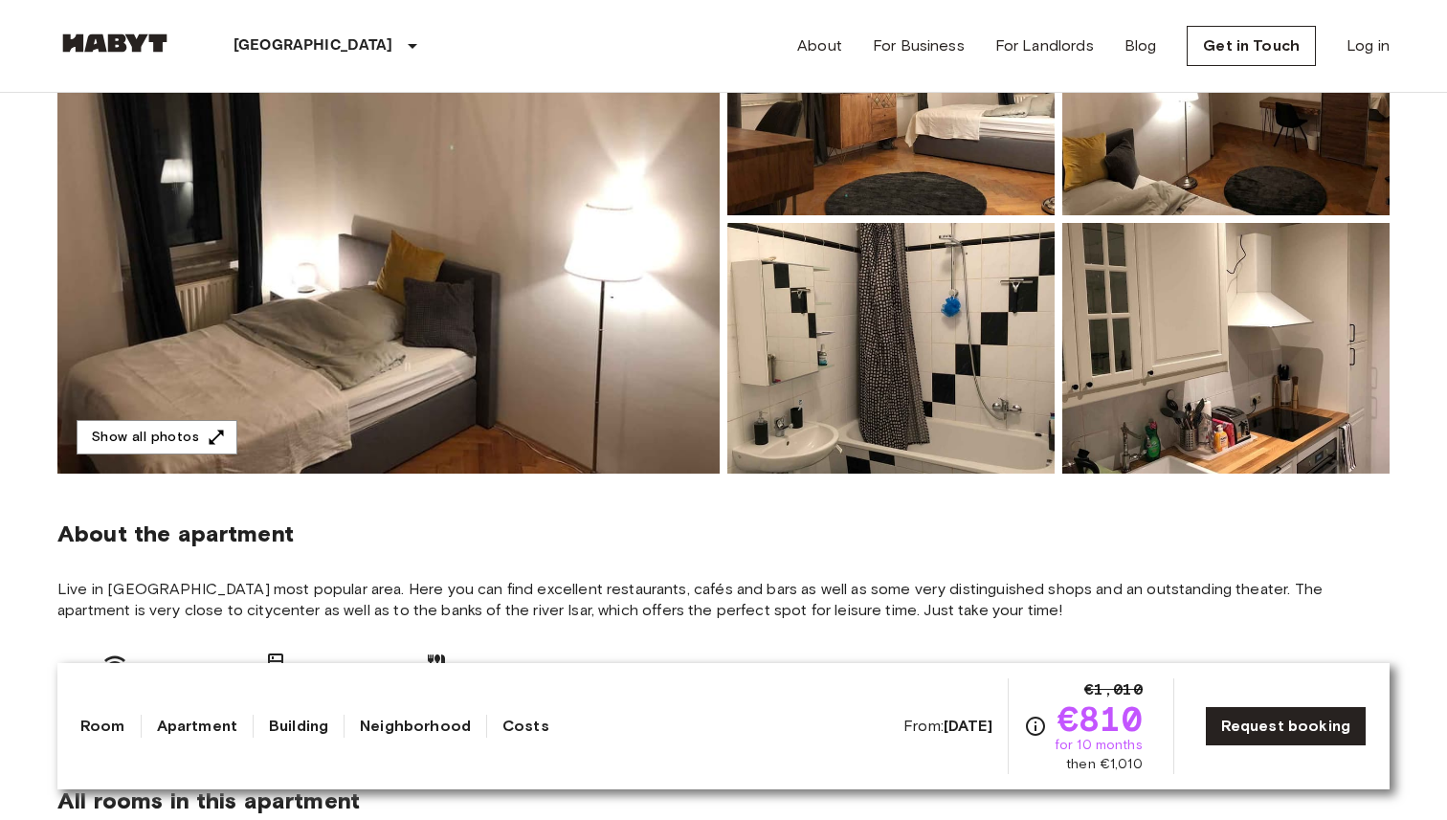
scroll to position [310, 0]
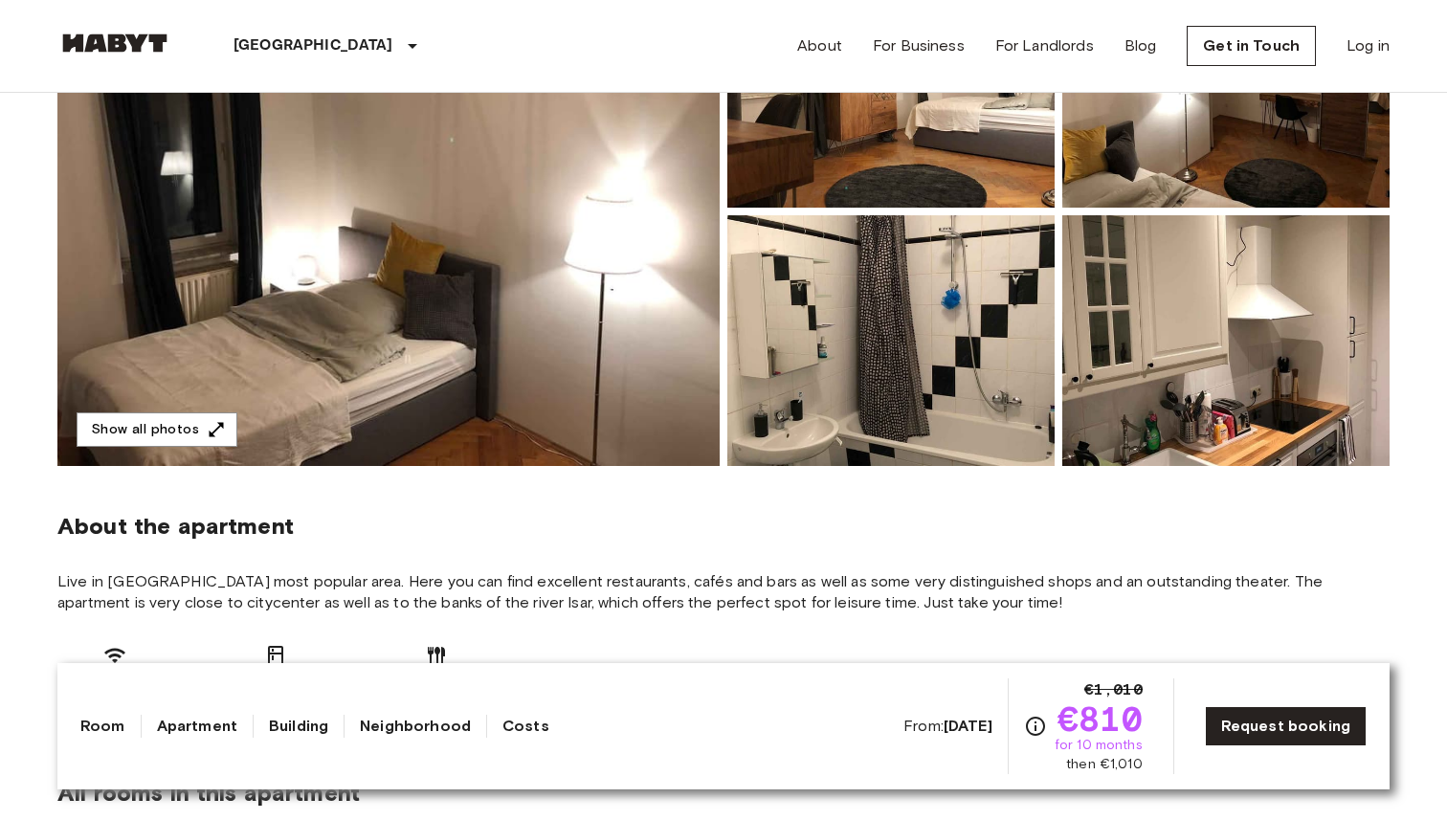
click at [209, 722] on link "Apartment" at bounding box center [197, 726] width 80 height 23
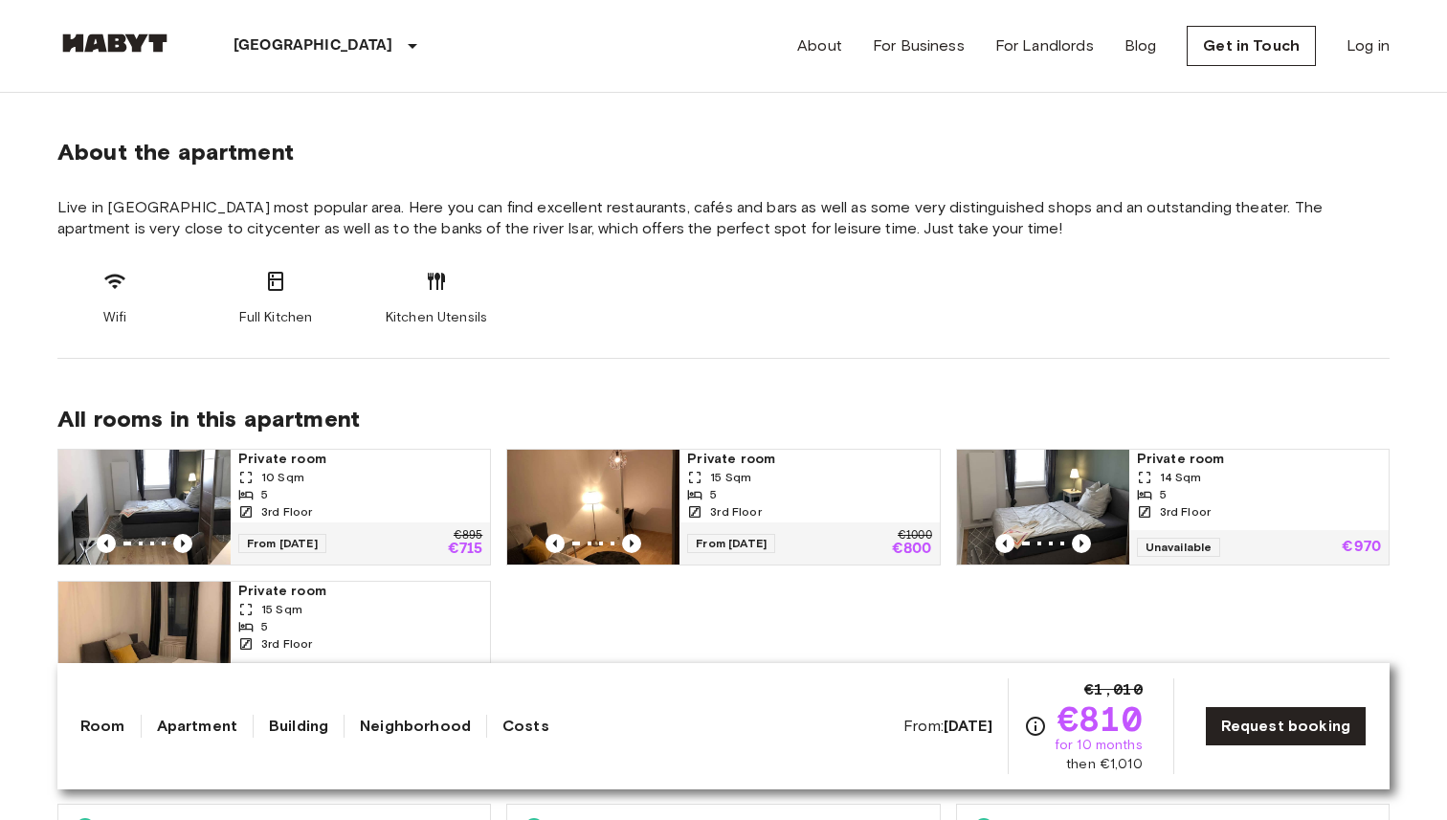
click at [274, 722] on link "Building" at bounding box center [298, 726] width 59 height 23
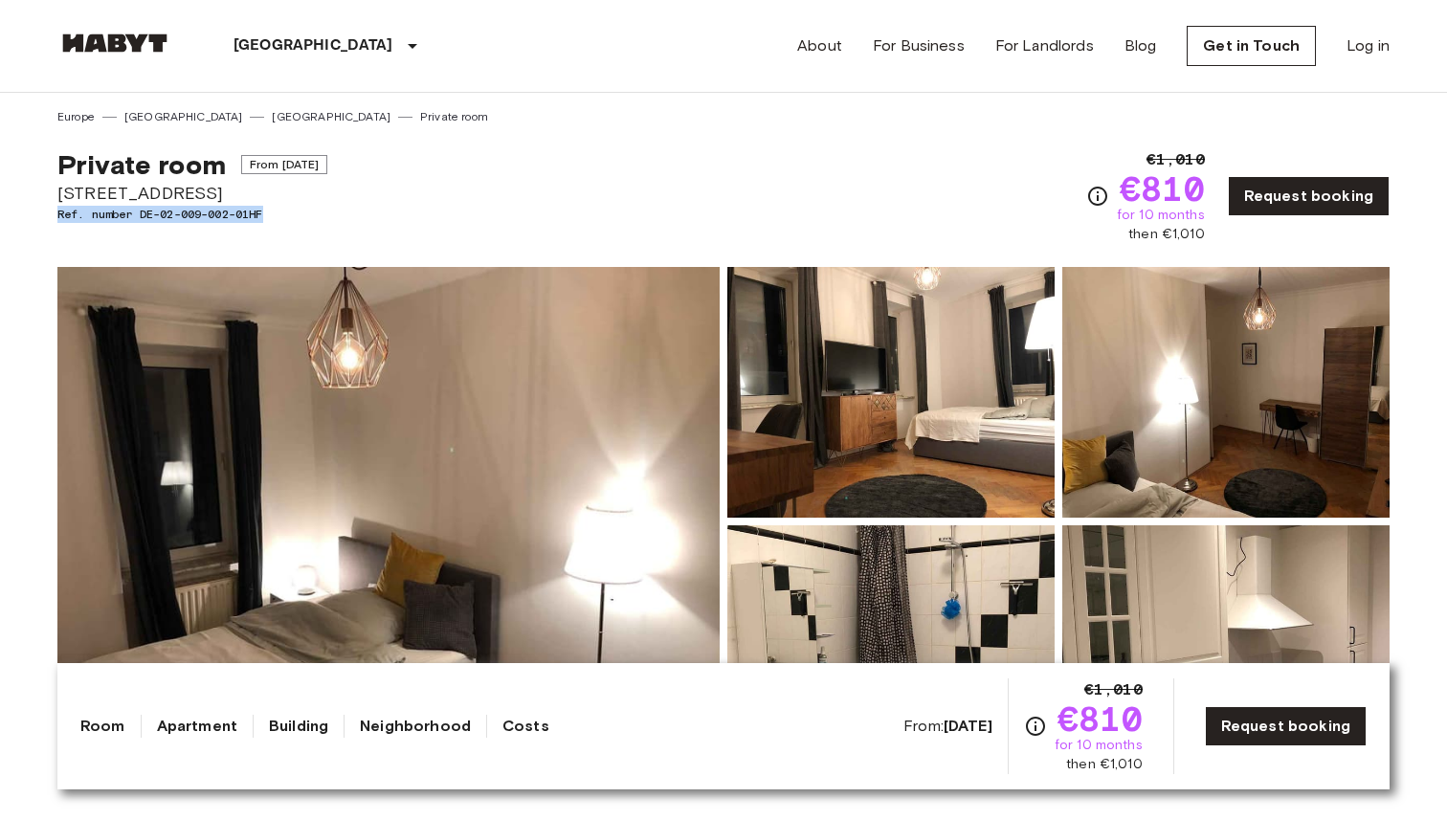
click at [364, 723] on link "Neighborhood" at bounding box center [415, 726] width 111 height 23
click at [392, 726] on link "Neighborhood" at bounding box center [415, 726] width 111 height 23
click at [502, 717] on link "Costs" at bounding box center [525, 726] width 47 height 23
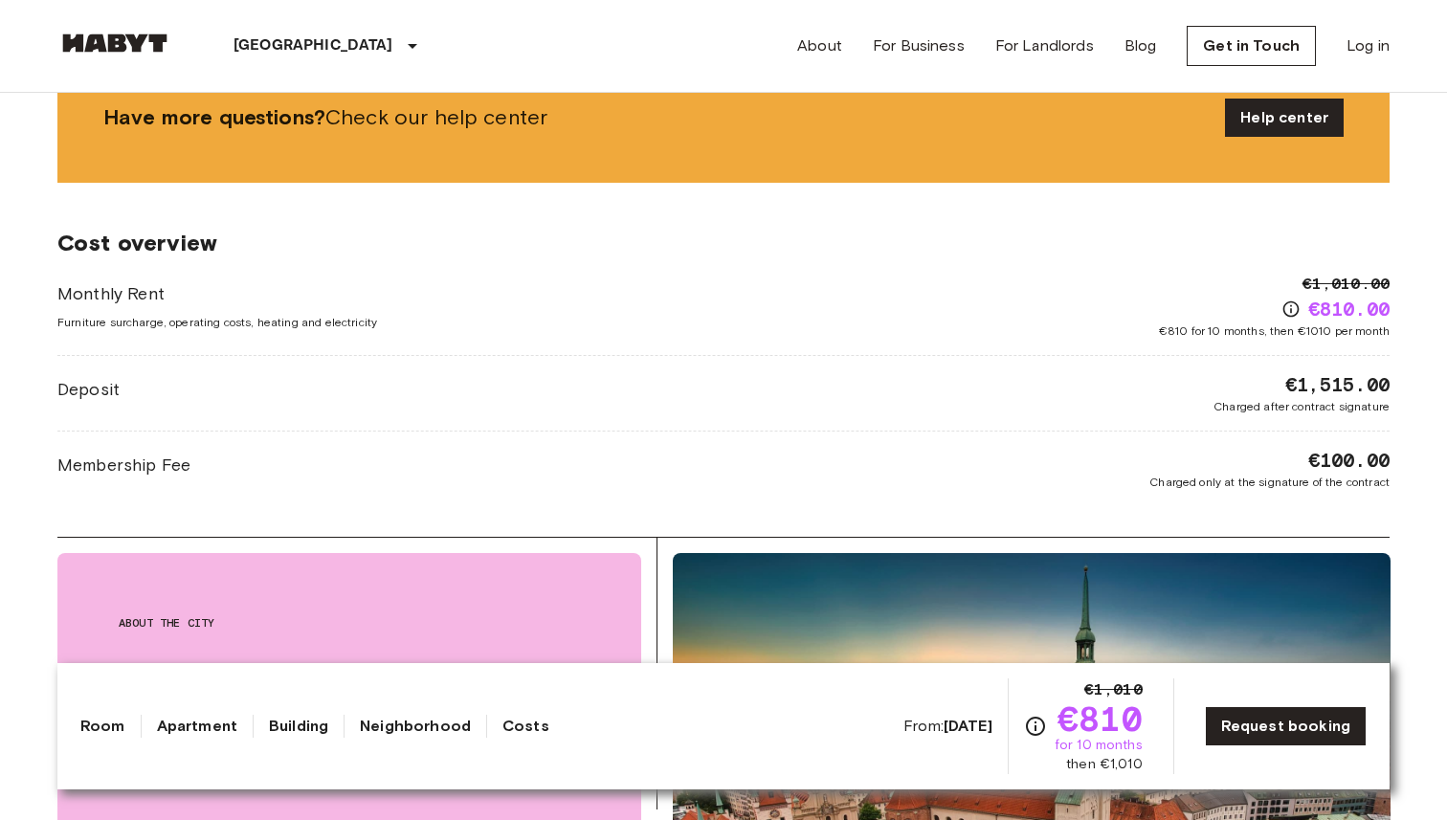
scroll to position [1603, 0]
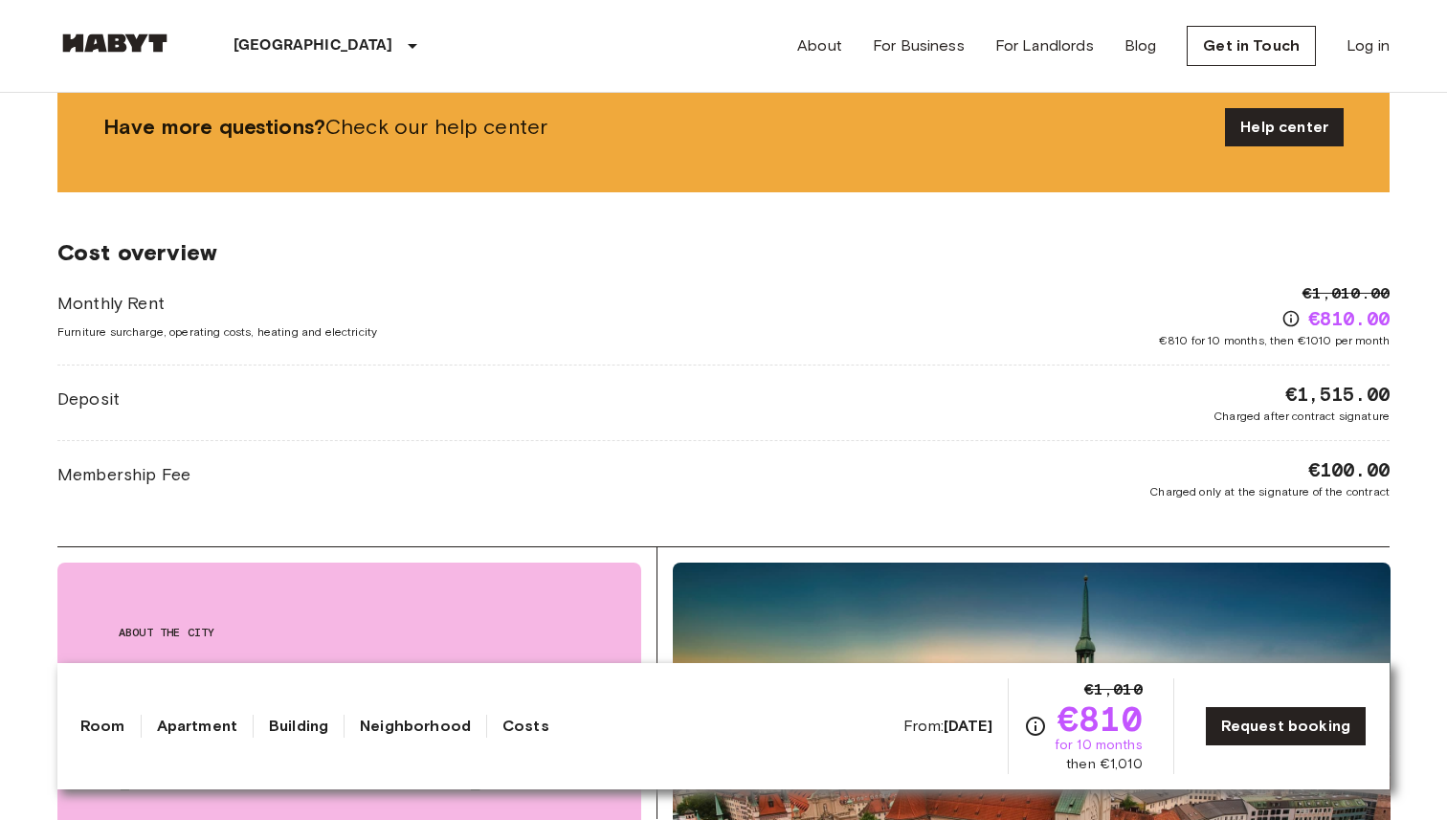
click at [1284, 318] on icon "Check cost overview for full price breakdown. Please note that discounts apply …" at bounding box center [1290, 318] width 19 height 19
click at [1032, 292] on div "Monthly Rent Furniture surcharge, operating costs, heating and electricity €1,0…" at bounding box center [723, 315] width 1332 height 67
drag, startPoint x: 1309, startPoint y: 303, endPoint x: 1397, endPoint y: 328, distance: 91.5
click at [1397, 328] on div "Europe Germany Munich Private room Private room From Sep 4 2025 Fraunhoferstraß…" at bounding box center [723, 391] width 1378 height 3803
click at [1397, 327] on div "Europe Germany Munich Private room Private room From Sep 4 2025 Fraunhoferstraß…" at bounding box center [723, 391] width 1378 height 3803
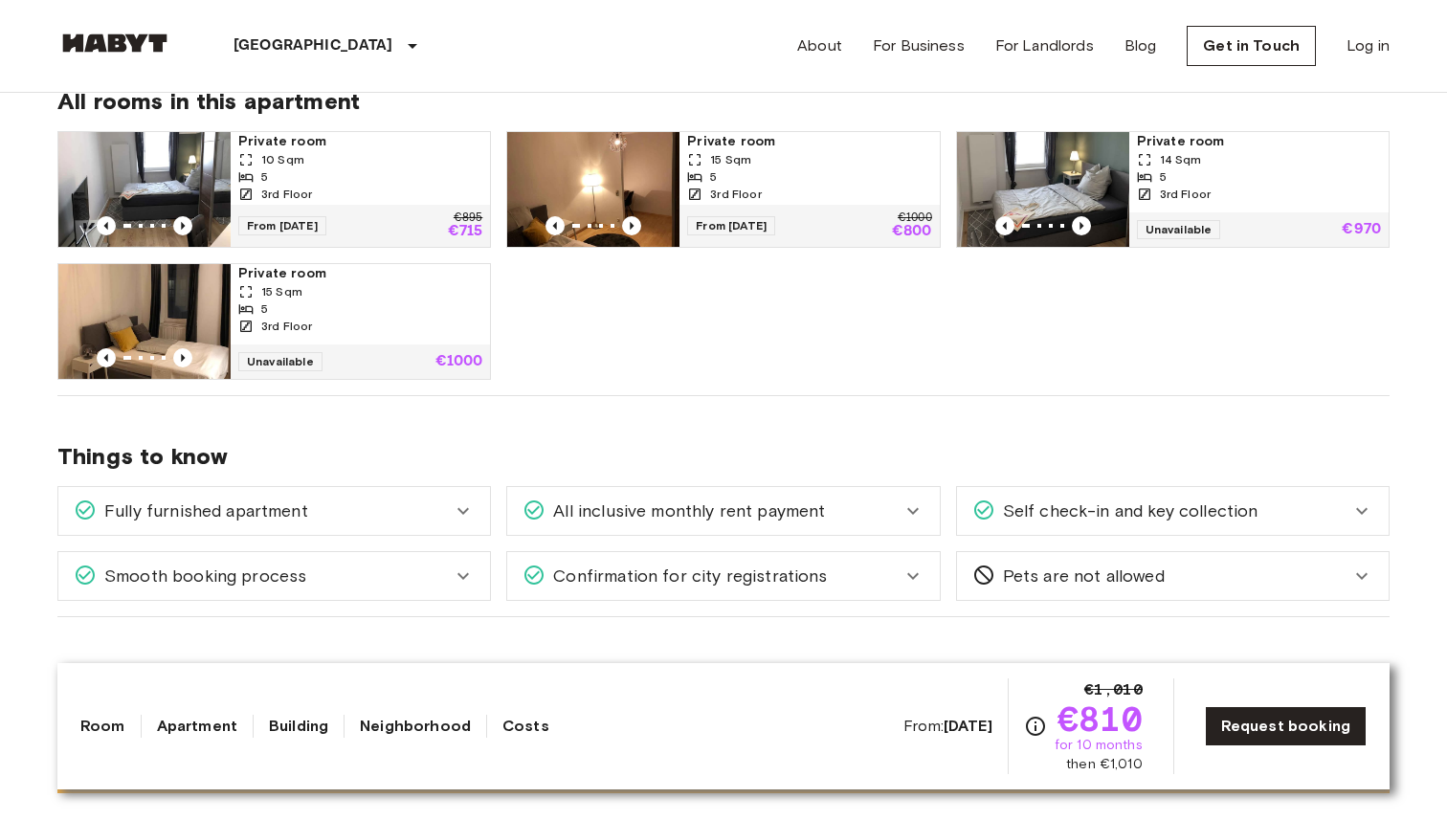
scroll to position [791, 0]
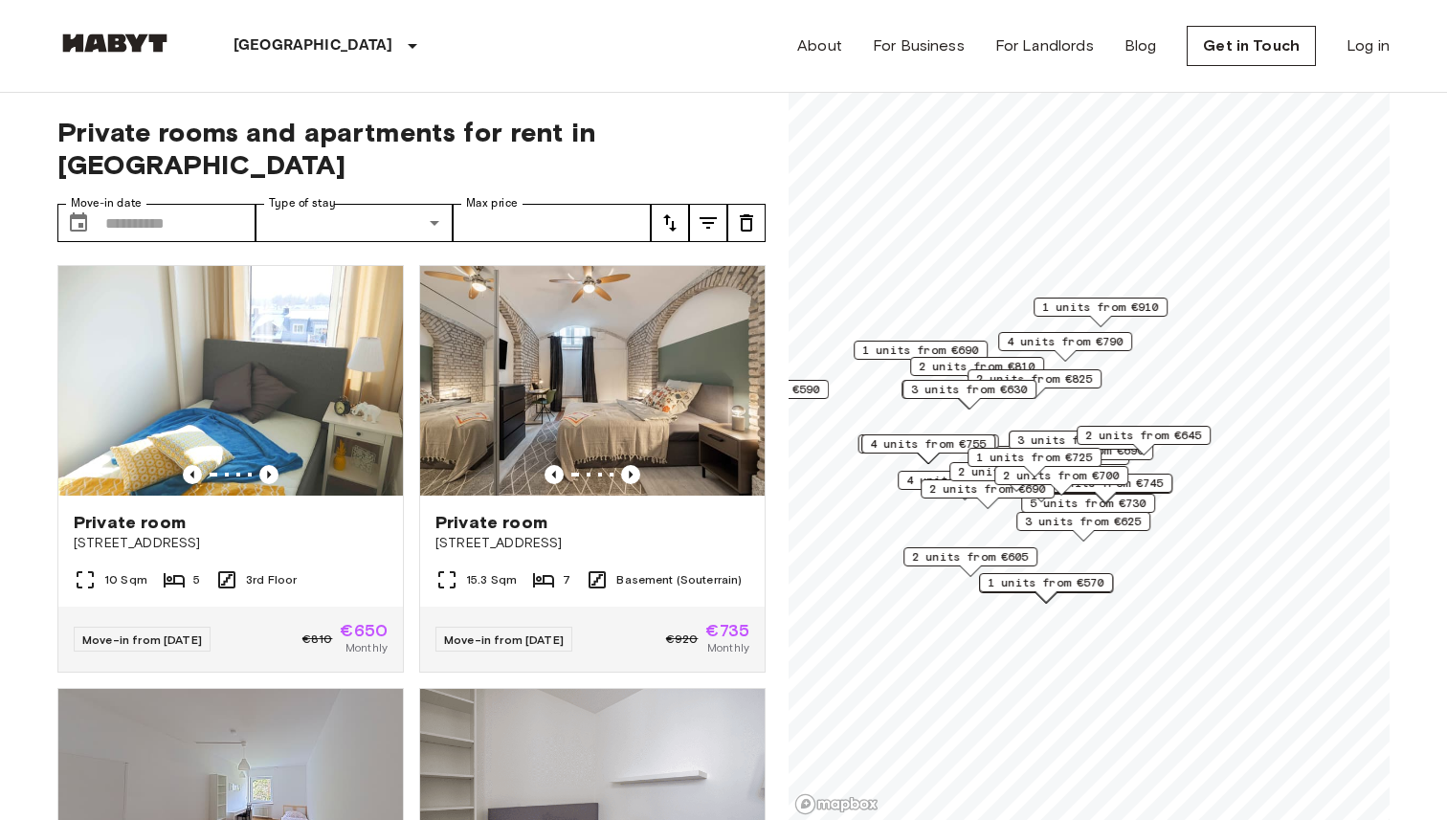
scroll to position [4471, 0]
